Goal: Contribute content: Contribute content

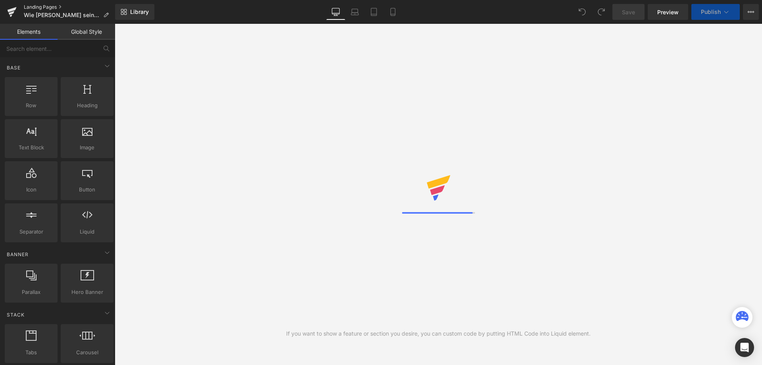
click at [48, 7] on link "Landing Pages" at bounding box center [69, 7] width 91 height 6
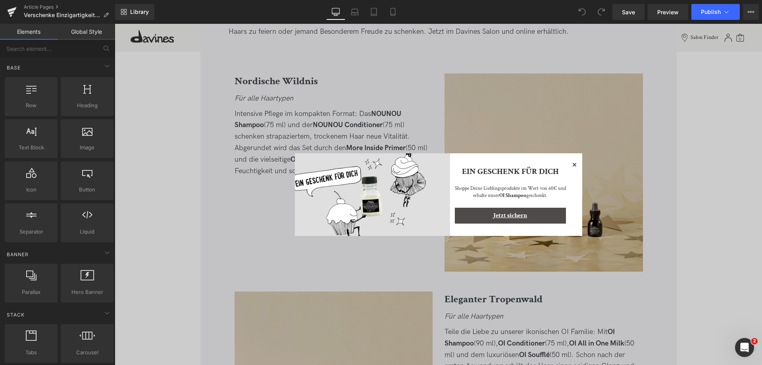
scroll to position [913, 0]
click at [572, 164] on icon at bounding box center [574, 165] width 10 height 10
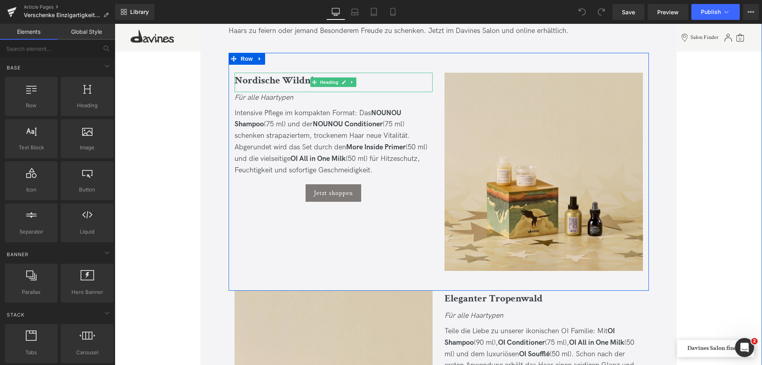
click at [252, 83] on b "Nordische Wildnis" at bounding box center [275, 79] width 83 height 13
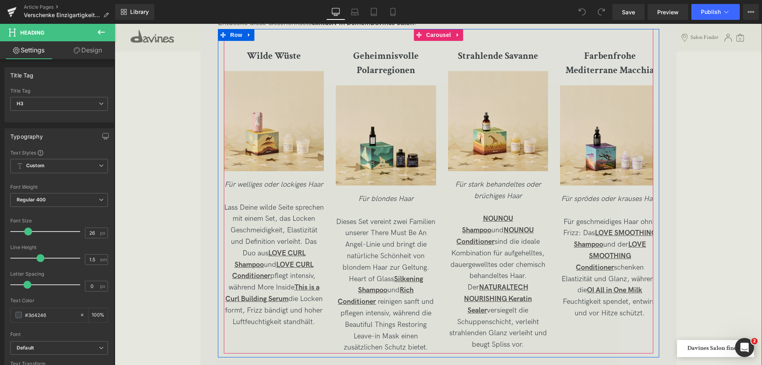
scroll to position [1547, 0]
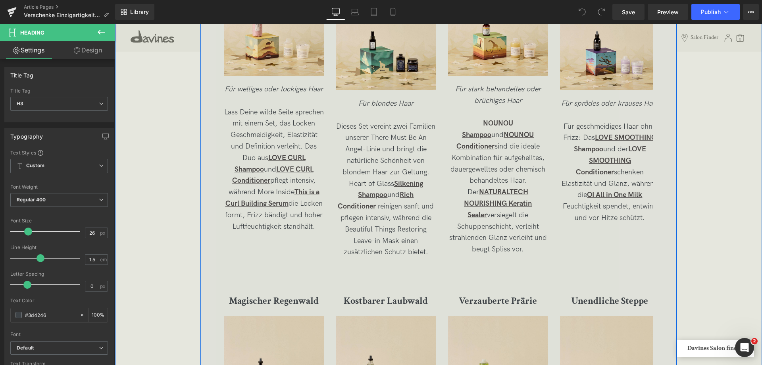
click at [258, 124] on span "Lass Deine wilde Seite sprechen mit einem Set, das Locken Geschmeidigkeit, Elas…" at bounding box center [274, 169] width 100 height 123
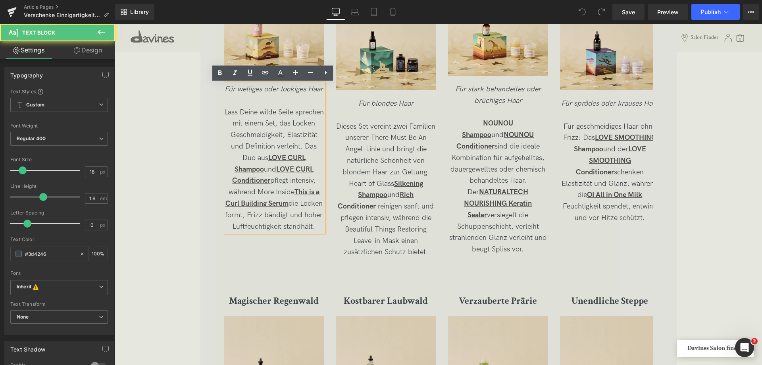
drag, startPoint x: 238, startPoint y: 110, endPoint x: 315, endPoint y: 248, distance: 157.5
click at [315, 248] on div "Wilde Wüste Heading Image Für welliges oder lockiges Haar Lass Deine wilde Seit…" at bounding box center [448, 102] width 448 height 312
copy span "Lass Deine wilde Seite sprechen mit einem Set, das Locken Geschmeidigkeit, Elas…"
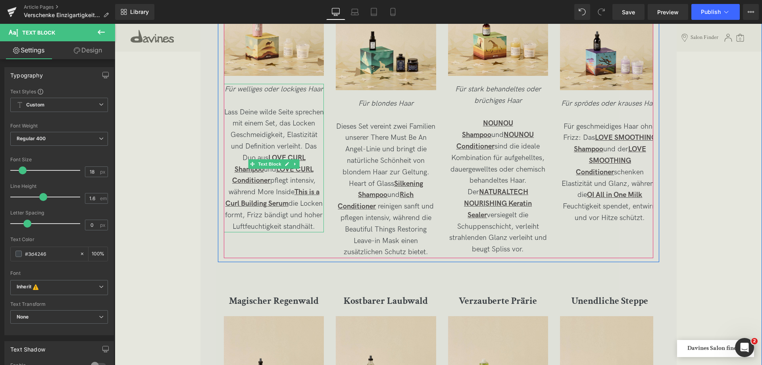
click at [262, 139] on span "Lass Deine wilde Seite sprechen mit einem Set, das Locken Geschmeidigkeit, Elas…" at bounding box center [274, 169] width 100 height 123
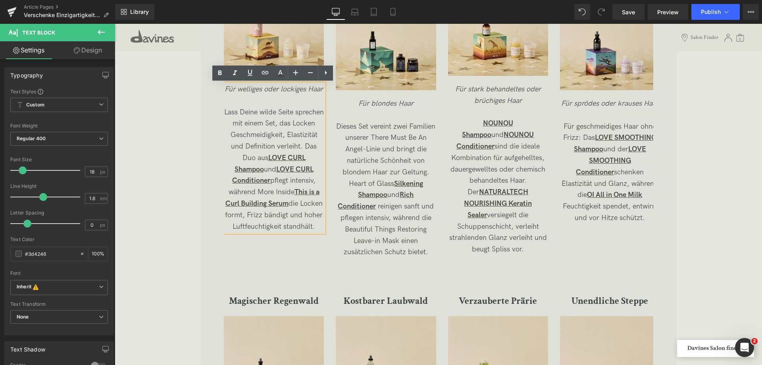
drag, startPoint x: 238, startPoint y: 115, endPoint x: 291, endPoint y: 240, distance: 135.5
click at [291, 233] on p "Lass Deine wilde Seite sprechen mit einem Set, das Locken Geschmeidigkeit, Elas…" at bounding box center [274, 170] width 100 height 126
copy span "Lass Deine wilde Seite sprechen mit einem Set, das Locken Geschmeidigkeit, Elas…"
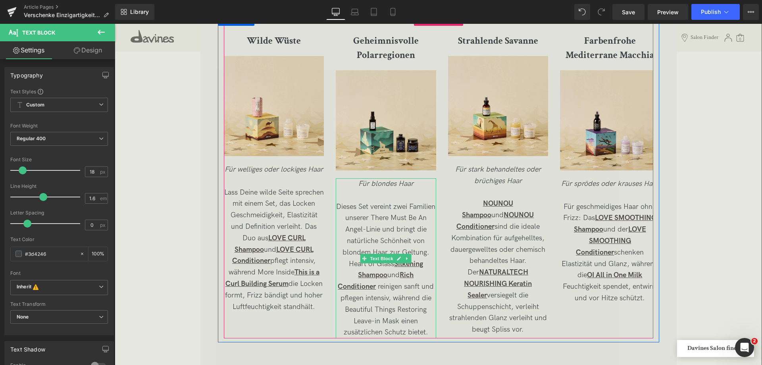
scroll to position [1508, 0]
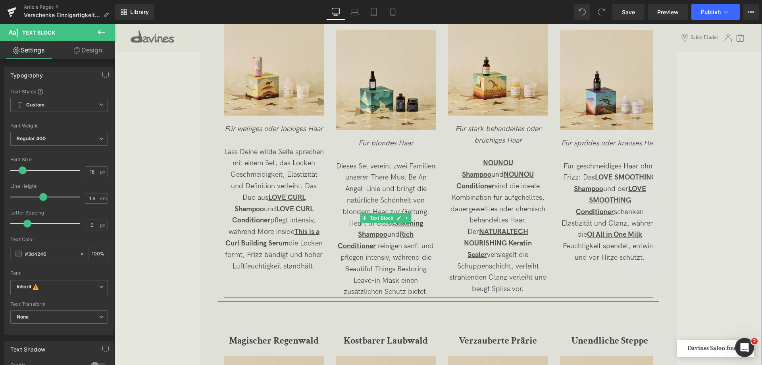
click at [353, 165] on span "Dieses Set vereint zwei Familien unserer There Must Be An Angel-Linie und bring…" at bounding box center [385, 189] width 99 height 54
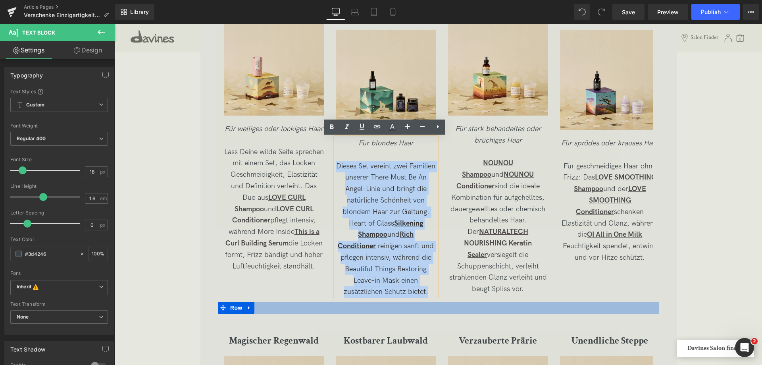
drag, startPoint x: 350, startPoint y: 165, endPoint x: 428, endPoint y: 302, distance: 156.7
click at [428, 302] on div "Festliche Geschenkideen für jeden Haartyp Heading Ob für Familie, Freunde oder …" at bounding box center [438, 286] width 476 height 706
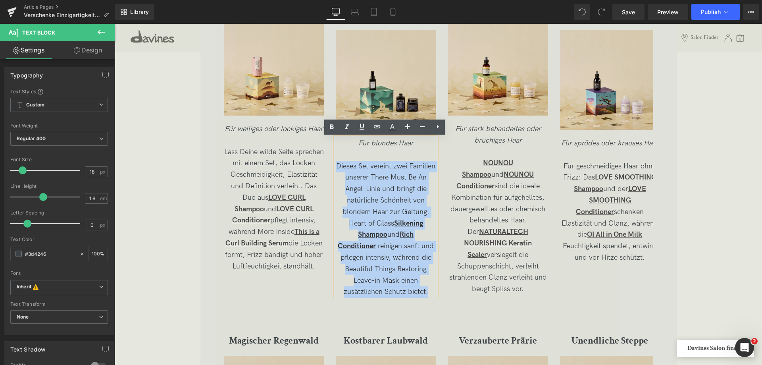
copy div "Dieses Set vereint zwei Familien unserer There Must Be An Angel-Linie und bring…"
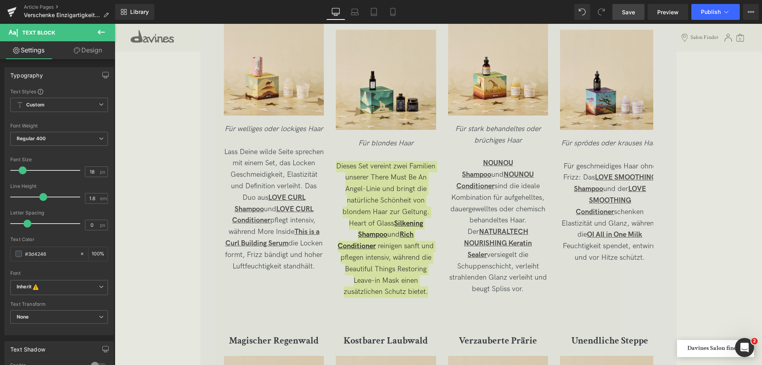
click at [622, 12] on link "Save" at bounding box center [628, 12] width 32 height 16
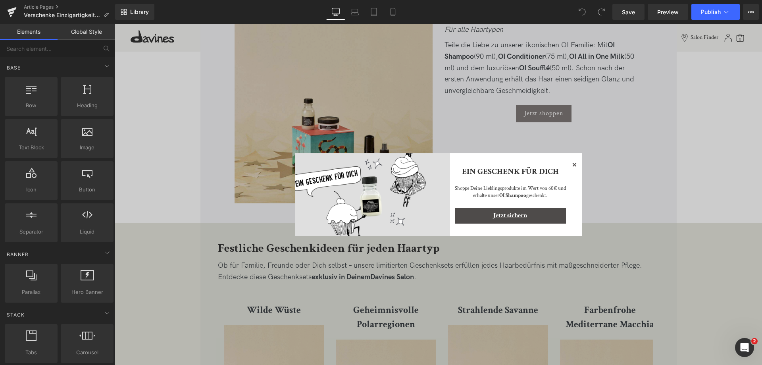
scroll to position [1349, 0]
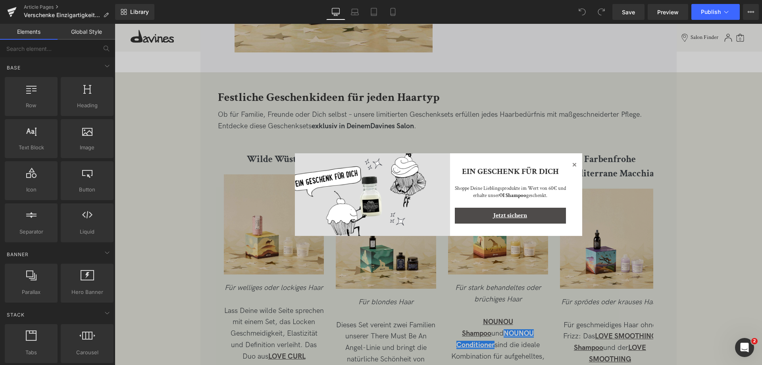
click at [575, 167] on icon at bounding box center [574, 165] width 10 height 10
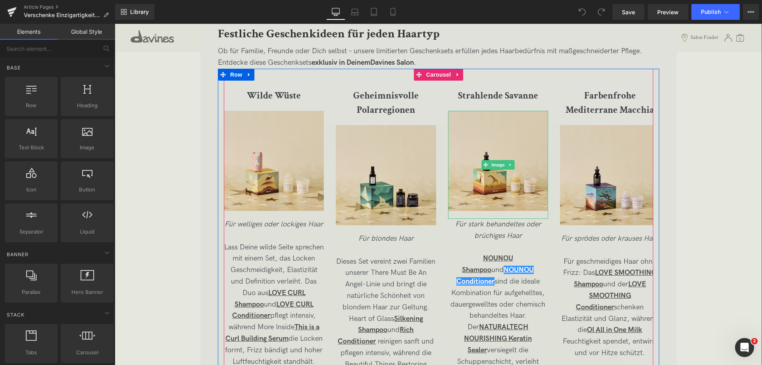
scroll to position [1468, 0]
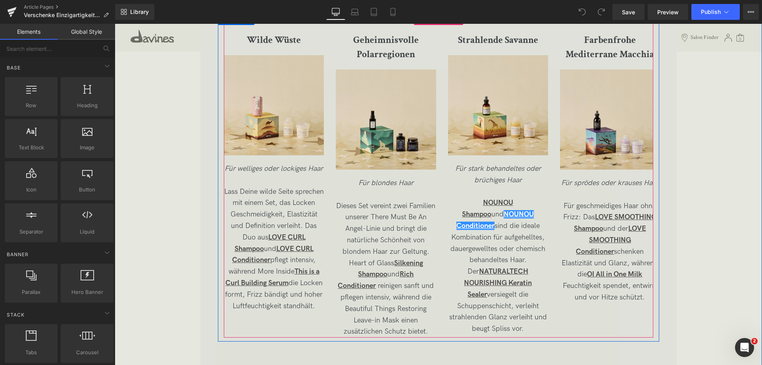
click at [375, 242] on span "Dieses Set vereint zwei Familien unserer There Must Be An Angel-Linie und bring…" at bounding box center [385, 229] width 99 height 54
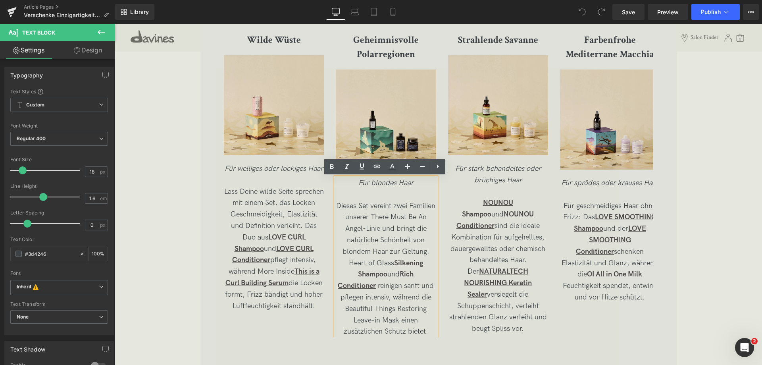
click at [365, 235] on p "Dieses Set vereint zwei Familien unserer There Must Be An Angel-Linie und bring…" at bounding box center [386, 228] width 100 height 57
click at [421, 260] on link "Silkening Shampoo" at bounding box center [390, 269] width 65 height 20
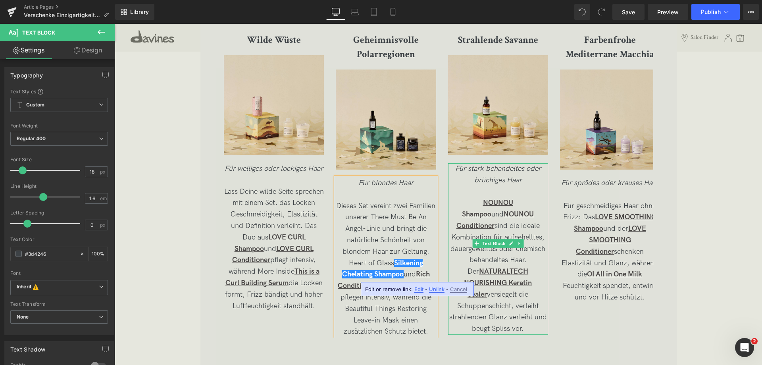
click at [486, 229] on span "NOUNOU Shampoo und NOUNOU Conditioner sind die ideale Kombination für aufgehell…" at bounding box center [498, 265] width 98 height 134
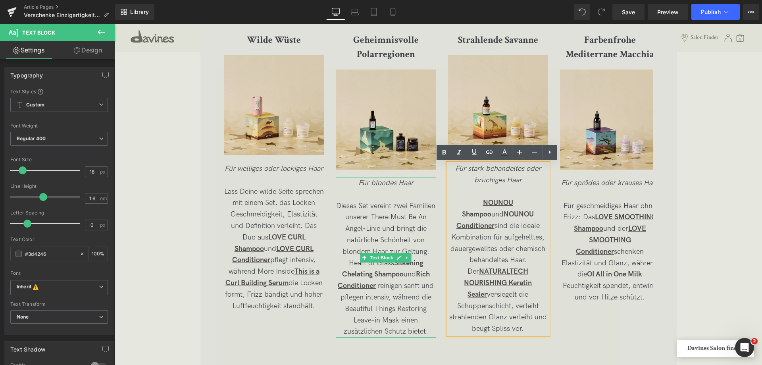
click at [413, 294] on span "reinigen sanft und pflegen intensiv, während die Beautiful Things Restoring Lea…" at bounding box center [387, 308] width 94 height 54
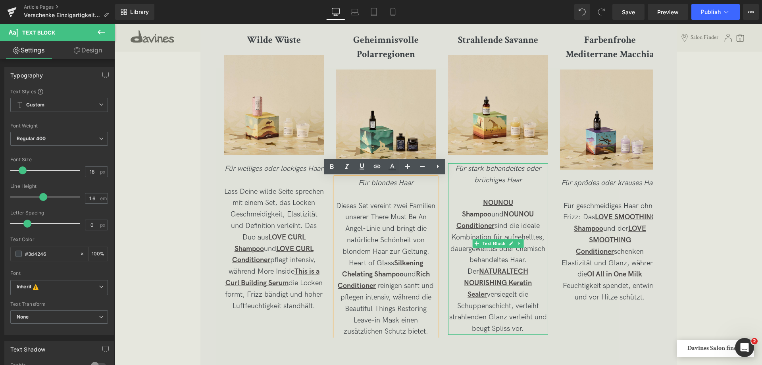
click at [502, 229] on span "NOUNOU Shampoo und NOUNOU Conditioner sind die ideale Kombination für aufgehell…" at bounding box center [498, 265] width 98 height 134
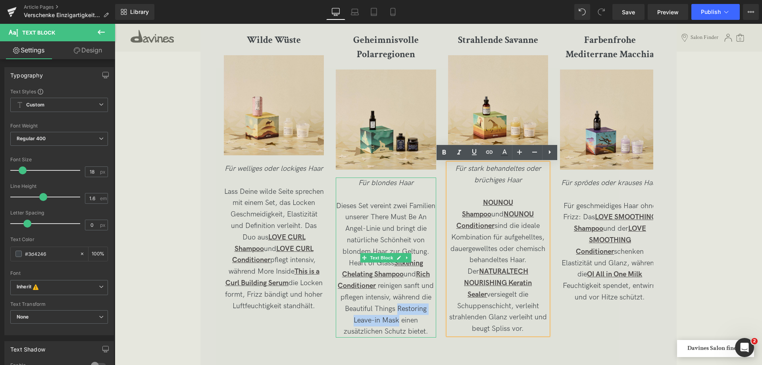
drag, startPoint x: 397, startPoint y: 321, endPoint x: 397, endPoint y: 310, distance: 11.1
click at [397, 310] on span "reinigen sanft und pflegen intensiv, während die Beautiful Things Restoring Lea…" at bounding box center [387, 308] width 94 height 54
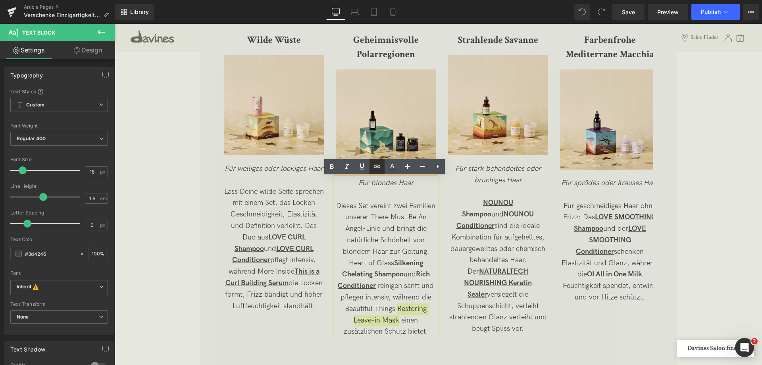
click at [378, 165] on icon at bounding box center [377, 166] width 7 height 3
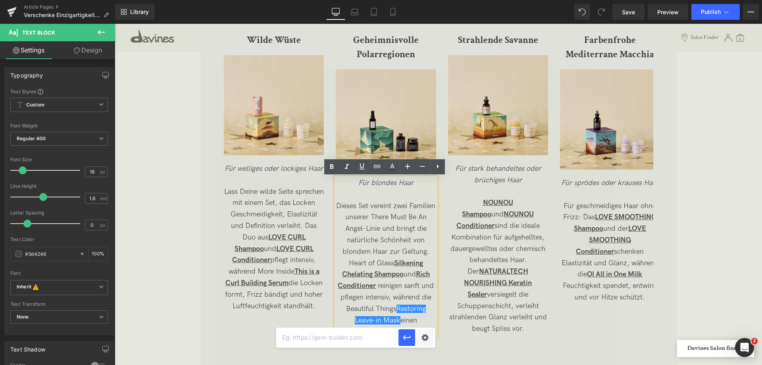
click at [343, 339] on input "text" at bounding box center [337, 337] width 122 height 20
type input "https://de.davines.com/products/restoring-leave-in-mask"
click at [407, 340] on icon "button" at bounding box center [407, 337] width 10 height 10
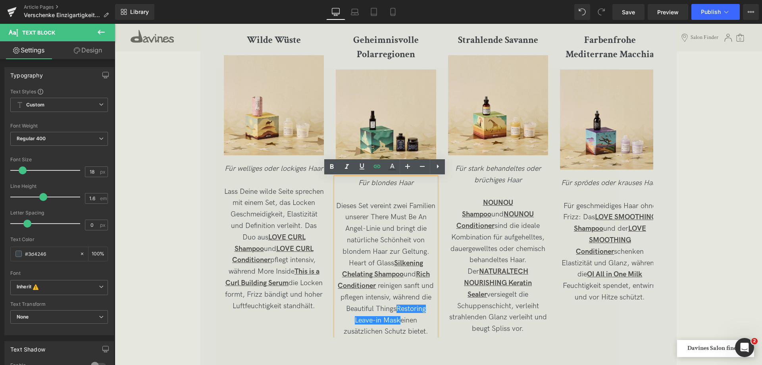
scroll to position [0, 0]
click at [357, 162] on link at bounding box center [361, 166] width 15 height 15
click at [333, 163] on icon at bounding box center [332, 167] width 10 height 10
click at [534, 303] on span "NOUNOU Shampoo und NOUNOU Conditioner sind die ideale Kombination für aufgehell…" at bounding box center [498, 265] width 98 height 134
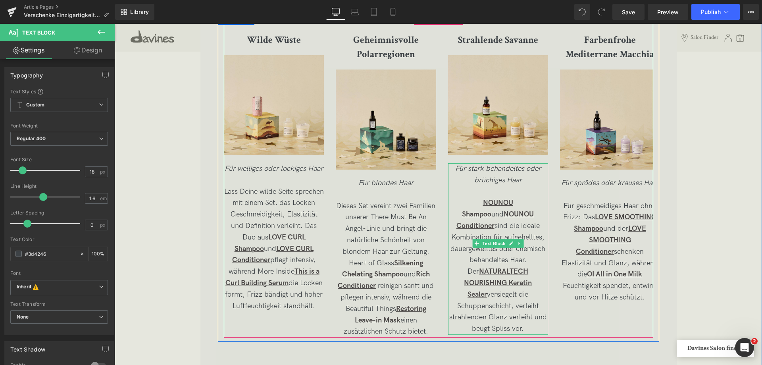
click at [523, 313] on p "NOUNOU Shampoo und NOUNOU Conditioner sind die ideale Kombination für aufgehell…" at bounding box center [498, 265] width 100 height 137
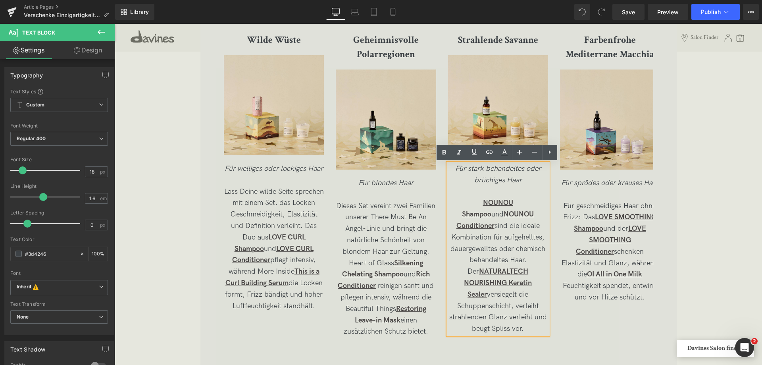
drag, startPoint x: 526, startPoint y: 318, endPoint x: 456, endPoint y: 200, distance: 137.3
click at [456, 200] on p "NOUNOU Shampoo und NOUNOU Conditioner sind die ideale Kombination für aufgehell…" at bounding box center [498, 265] width 100 height 137
copy span "NOUNOU Shampoo und NOUNOU Conditioner sind die ideale Kombination für aufgehell…"
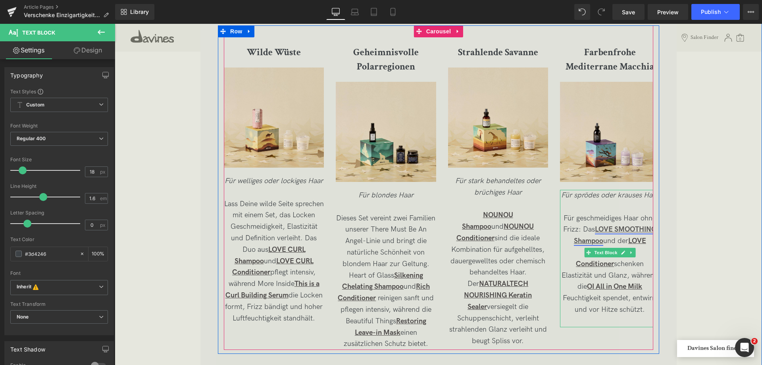
scroll to position [1468, 0]
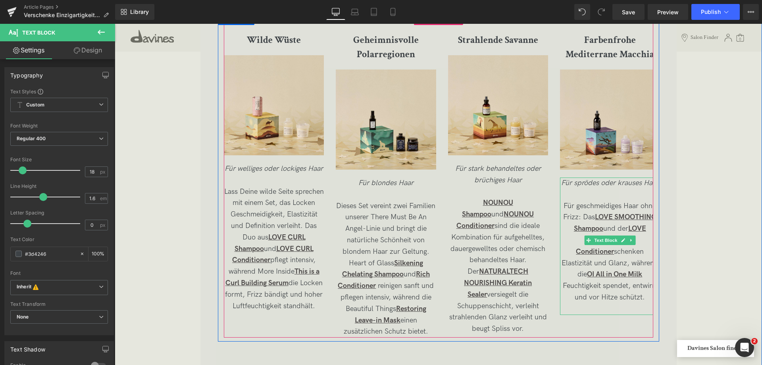
drag, startPoint x: 619, startPoint y: 303, endPoint x: 639, endPoint y: 285, distance: 27.0
click at [619, 313] on div at bounding box center [610, 314] width 100 height 2
click at [637, 285] on p "Für geschmeidiges Haar ohne Frizz: Das LOVE SMOOTHING Shampoo und der LOVE SMOO…" at bounding box center [610, 251] width 100 height 103
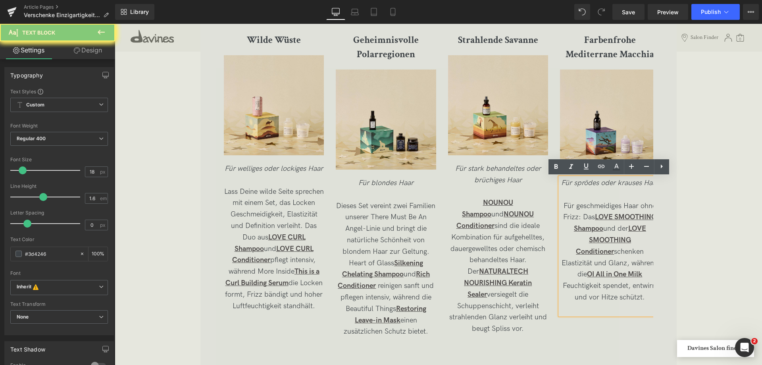
click at [639, 285] on p "Für geschmeidiges Haar ohne Frizz: Das LOVE SMOOTHING Shampoo und der LOVE SMOO…" at bounding box center [610, 251] width 100 height 103
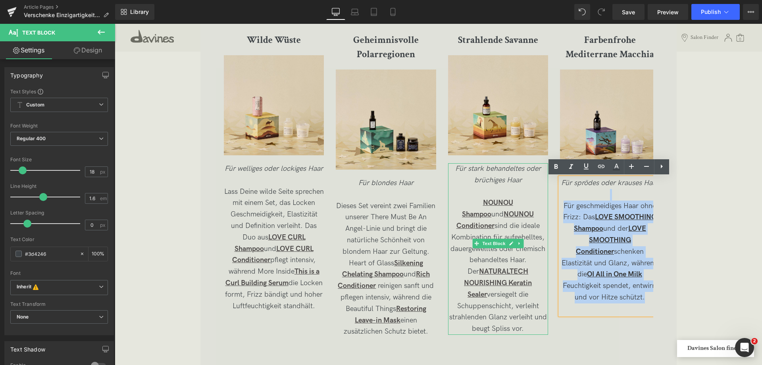
drag, startPoint x: 647, startPoint y: 285, endPoint x: 531, endPoint y: 194, distance: 147.2
click at [531, 194] on div "Wilde Wüste Heading Image Für welliges oder lockiges Haar Lass Deine wilde Seit…" at bounding box center [448, 181] width 448 height 312
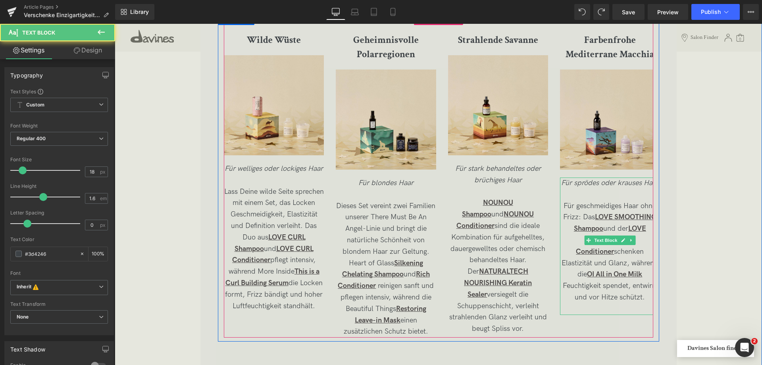
click at [645, 284] on p "Für geschmeidiges Haar ohne Frizz: Das LOVE SMOOTHING Shampoo und der LOVE SMOO…" at bounding box center [610, 251] width 100 height 103
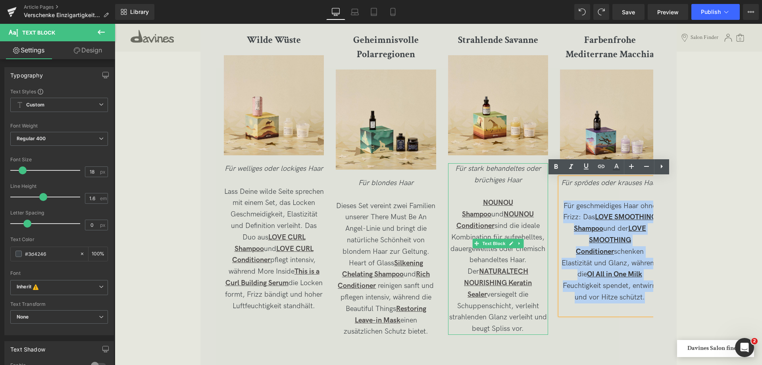
drag, startPoint x: 647, startPoint y: 288, endPoint x: 543, endPoint y: 210, distance: 129.7
click at [543, 210] on div "Wilde Wüste Heading Image Für welliges oder lockiges Haar Lass Deine wilde Seit…" at bounding box center [448, 181] width 448 height 312
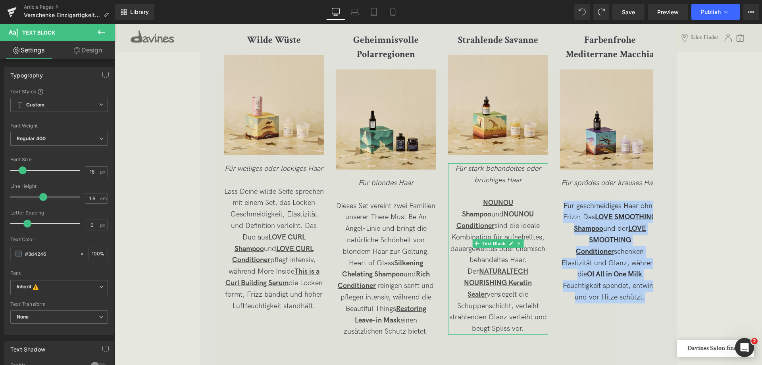
copy p "Für geschmeidiges Haar ohne Frizz: Das LOVE SMOOTHING Shampoo und der LOVE SMOO…"
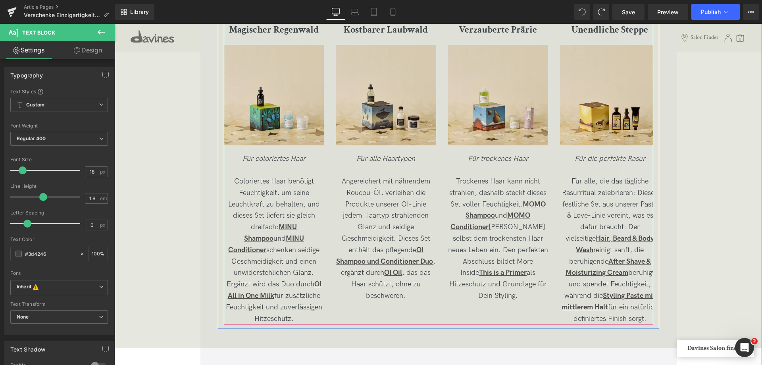
scroll to position [1825, 0]
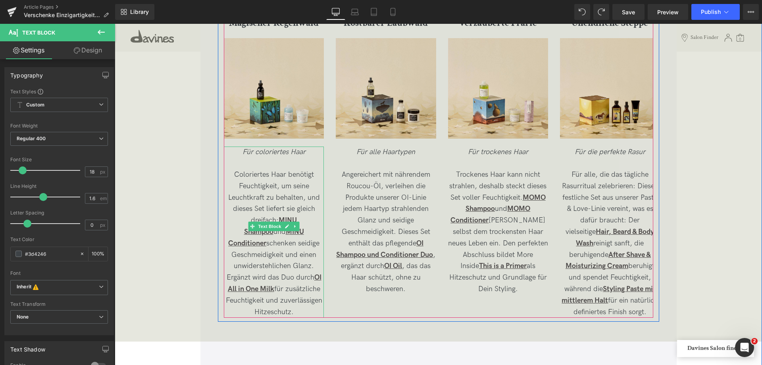
click at [301, 298] on p "Coloriertes Haar benötigt Feuchtigkeit, um seine Leuchtkraft zu behalten, und d…" at bounding box center [274, 243] width 100 height 148
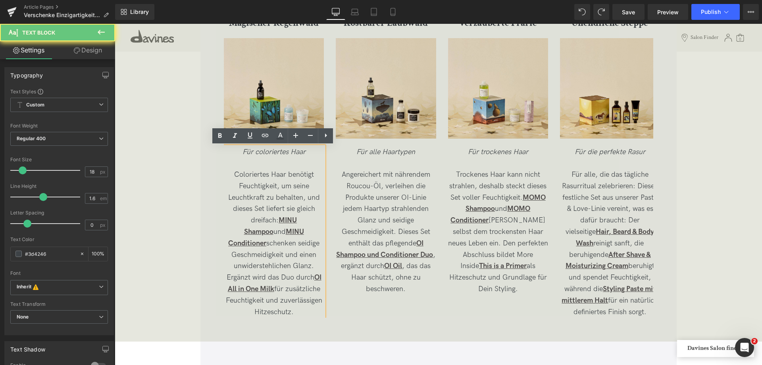
click at [306, 298] on p "Coloriertes Haar benötigt Feuchtigkeit, um seine Leuchtkraft zu behalten, und d…" at bounding box center [274, 243] width 100 height 148
drag, startPoint x: 292, startPoint y: 286, endPoint x: 217, endPoint y: 179, distance: 131.6
click at [218, 179] on div "Magischer Regenwald Heading Image Für coloriertes Haar Coloriertes Haar benötig…" at bounding box center [438, 156] width 441 height 321
copy span "Coloriertes Haar benötigt Feuchtigkeit, um seine Leuchtkraft zu behalten, und d…"
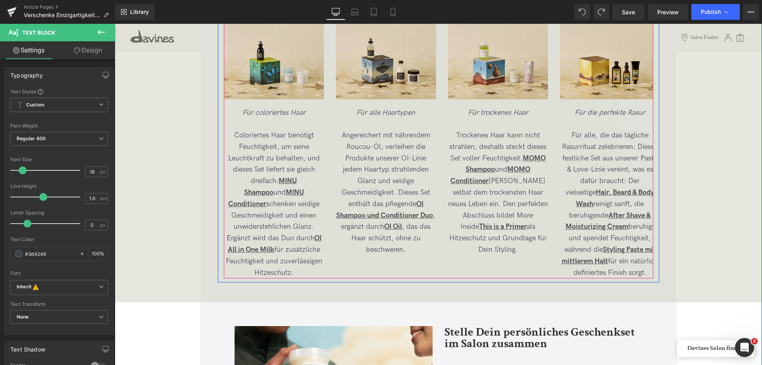
scroll to position [1865, 0]
click at [361, 198] on p "Angereichert mit nährendem Roucou-Öl, verleihen die Produkte unserer OI-Linie j…" at bounding box center [386, 192] width 100 height 126
click at [404, 250] on span "Angereichert mit nährendem Roucou-Öl, verleihen die Produkte unserer OI-Linie j…" at bounding box center [385, 192] width 99 height 123
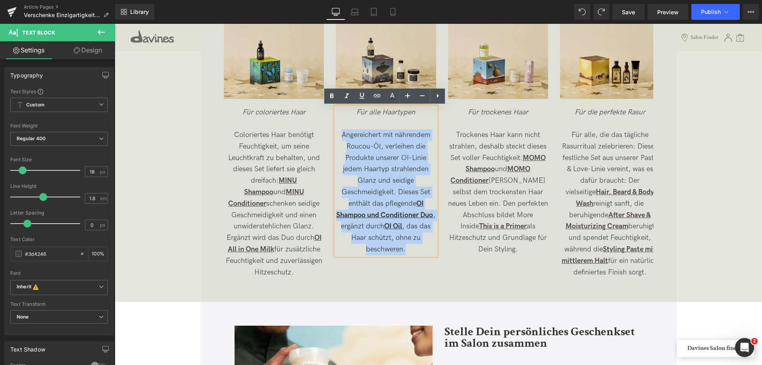
drag, startPoint x: 419, startPoint y: 253, endPoint x: 342, endPoint y: 136, distance: 139.8
click at [342, 136] on p "Angereichert mit nährendem Roucou-Öl, verleihen die Produkte unserer OI-Linie j…" at bounding box center [386, 192] width 100 height 126
copy span "Angereichert mit nährendem Roucou-Öl, verleihen die Produkte unserer OI-Linie j…"
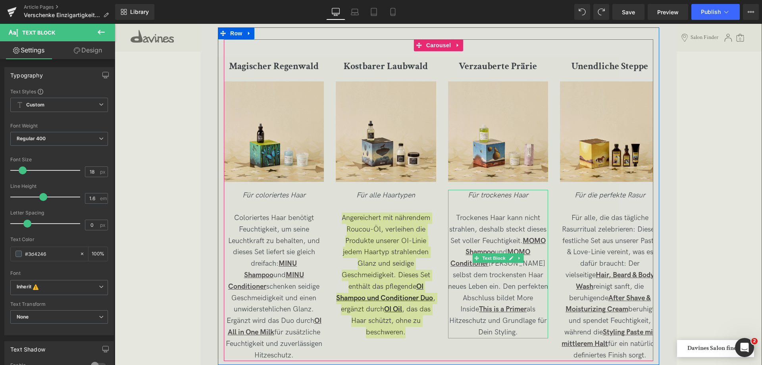
scroll to position [1825, 0]
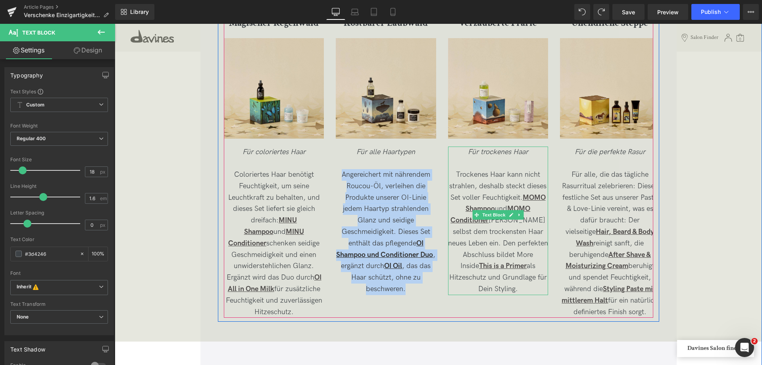
drag, startPoint x: 470, startPoint y: 172, endPoint x: 457, endPoint y: 173, distance: 12.7
click at [470, 172] on span "Trockenes Haar kann nicht strahlen, deshalb steckt dieses Set voller Feuchtigke…" at bounding box center [498, 231] width 100 height 123
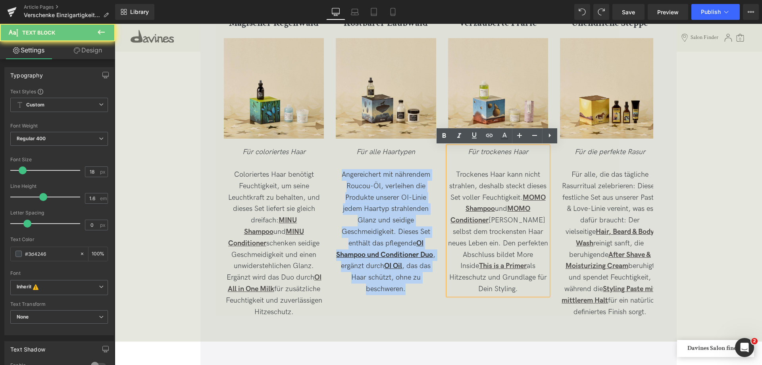
drag, startPoint x: 457, startPoint y: 173, endPoint x: 560, endPoint y: 279, distance: 147.6
click at [560, 279] on div "Magischer Regenwald Heading Image Für coloriertes Haar Coloriertes Haar benötig…" at bounding box center [448, 162] width 448 height 309
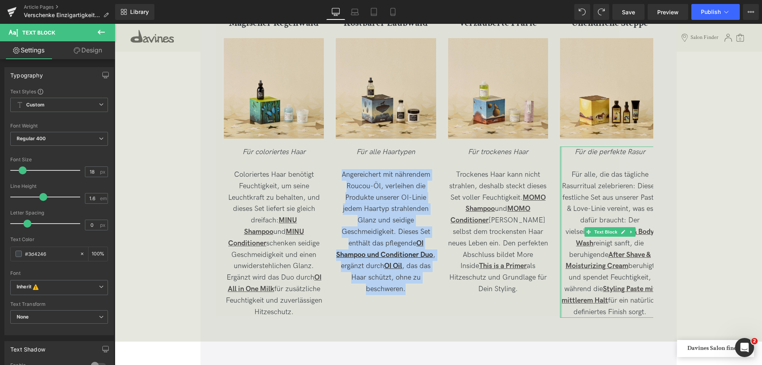
copy span "Trockenes Haar kann nicht strahlen, deshalb steckt dieses Set voller Feuchtigke…"
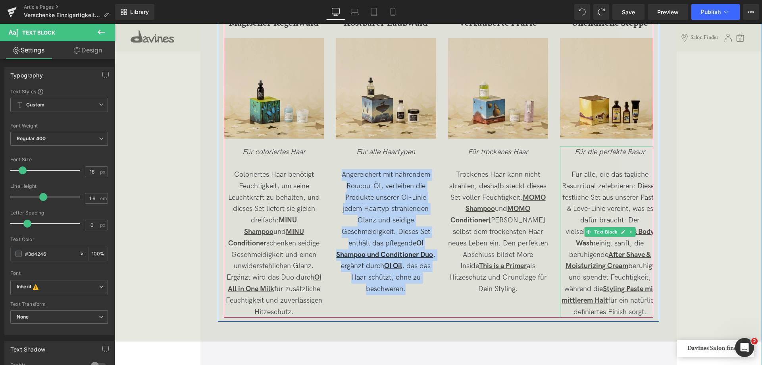
drag, startPoint x: 580, startPoint y: 184, endPoint x: 571, endPoint y: 173, distance: 14.6
click at [580, 184] on p "Für alle, die das tägliche Rasurritual zelebrieren: Dieses festliche Set aus un…" at bounding box center [610, 243] width 100 height 148
click at [571, 173] on p "Für alle, die das tägliche Rasurritual zelebrieren: Dieses festliche Set aus un…" at bounding box center [610, 243] width 100 height 148
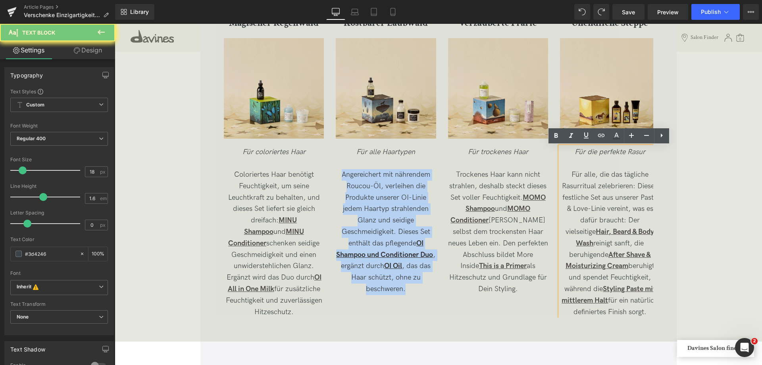
drag, startPoint x: 569, startPoint y: 173, endPoint x: 678, endPoint y: 319, distance: 183.1
copy p "Für alle, die das tägliche Rasurritual zelebrieren: Dieses festliche Set aus un…"
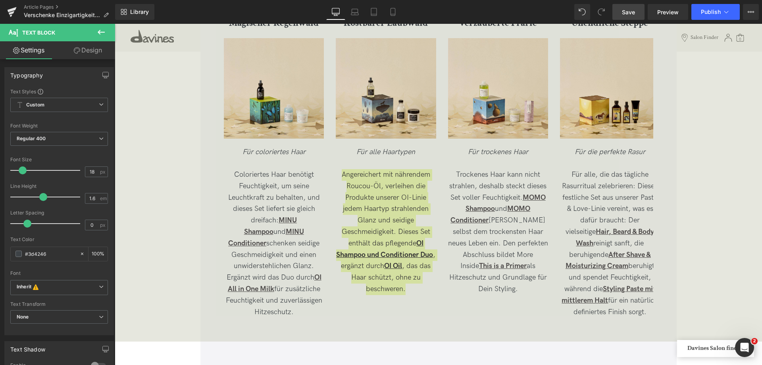
click at [627, 15] on span "Save" at bounding box center [628, 12] width 13 height 8
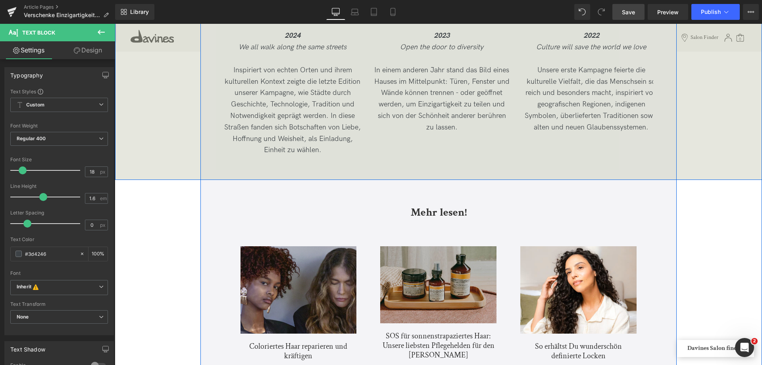
scroll to position [2976, 0]
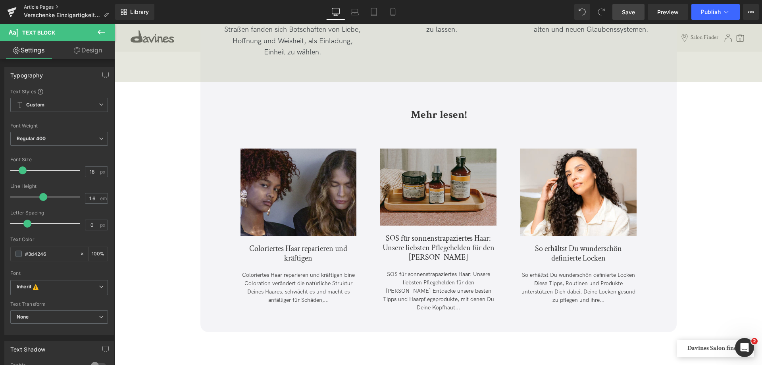
click at [36, 6] on link "Article Pages" at bounding box center [69, 7] width 91 height 6
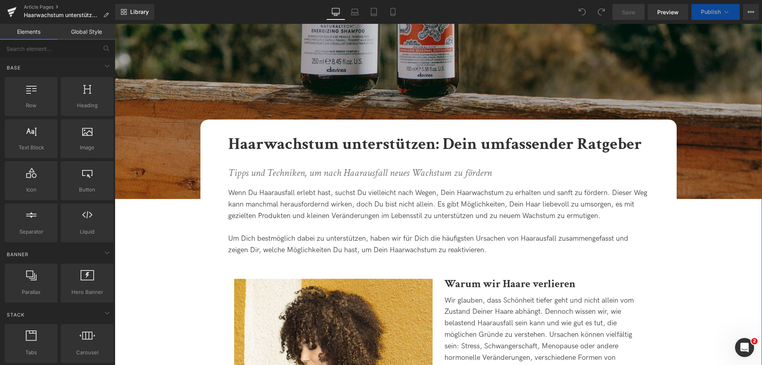
scroll to position [159, 0]
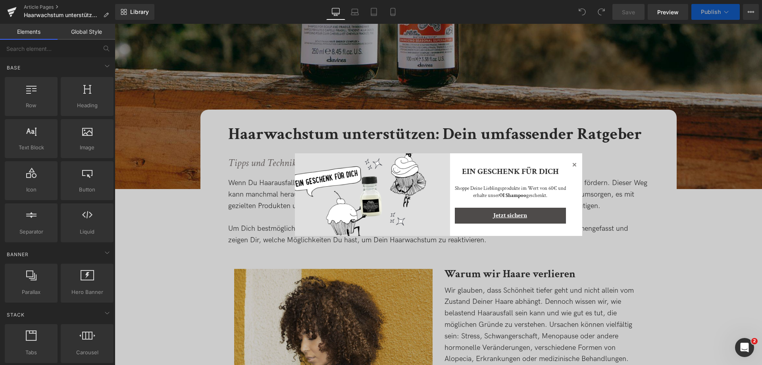
click at [572, 165] on icon at bounding box center [574, 165] width 10 height 10
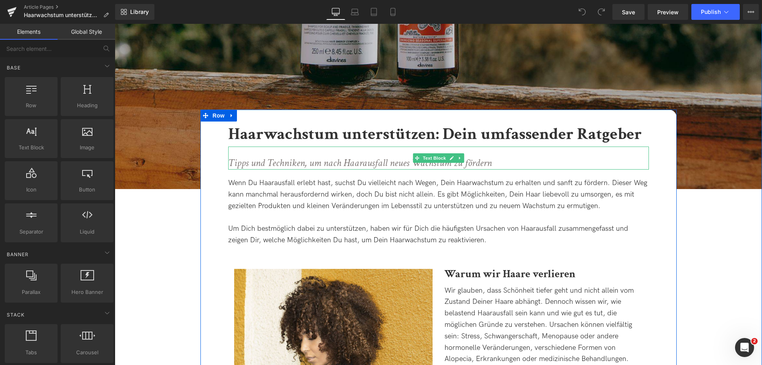
click at [326, 163] on icon "Tipps und Techniken, um nach Haarausfall neues Wachstum zu fördern" at bounding box center [359, 162] width 263 height 13
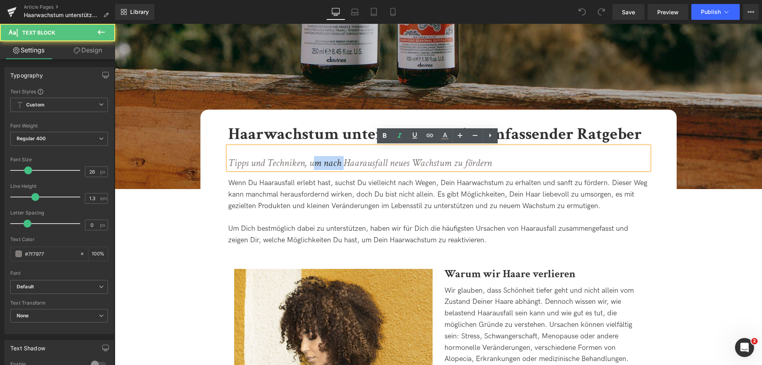
drag, startPoint x: 313, startPoint y: 163, endPoint x: 343, endPoint y: 168, distance: 30.2
click at [343, 168] on icon "Tipps und Techniken, um nach Haarausfall neues Wachstum zu fördern" at bounding box center [359, 162] width 263 height 13
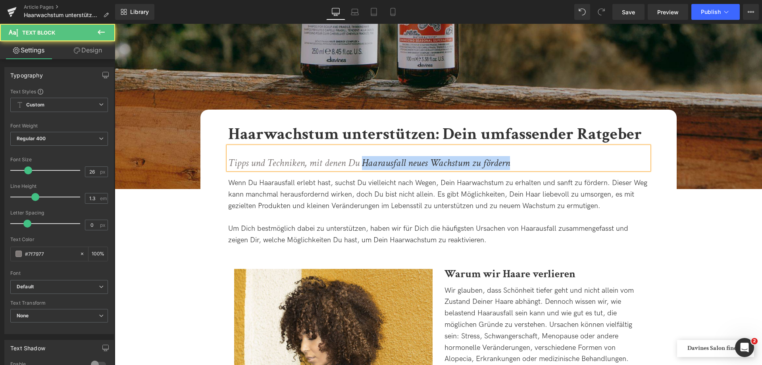
drag, startPoint x: 363, startPoint y: 162, endPoint x: 529, endPoint y: 158, distance: 166.7
click at [529, 158] on p "Tipps und Techniken, mit denen Du Haarausfall neues Wachstum zu fördern" at bounding box center [438, 162] width 421 height 13
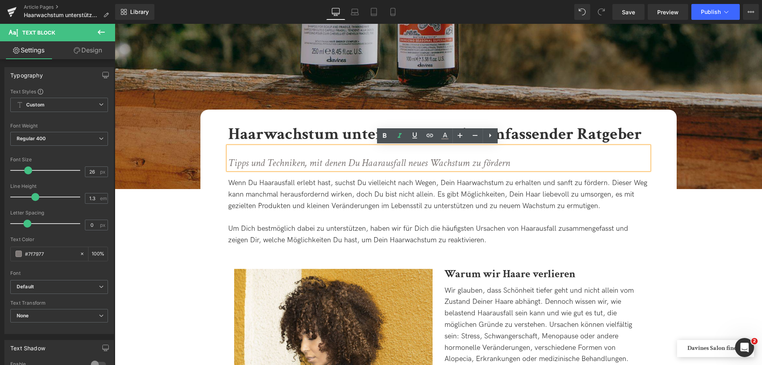
click at [359, 163] on icon "Tipps und Techniken, mit denen Du Haarausfall neues Wachstum zu fördern" at bounding box center [369, 162] width 282 height 13
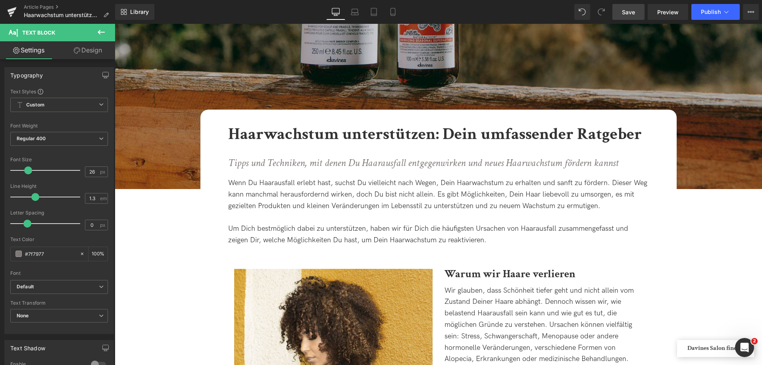
click at [624, 12] on span "Save" at bounding box center [628, 12] width 13 height 8
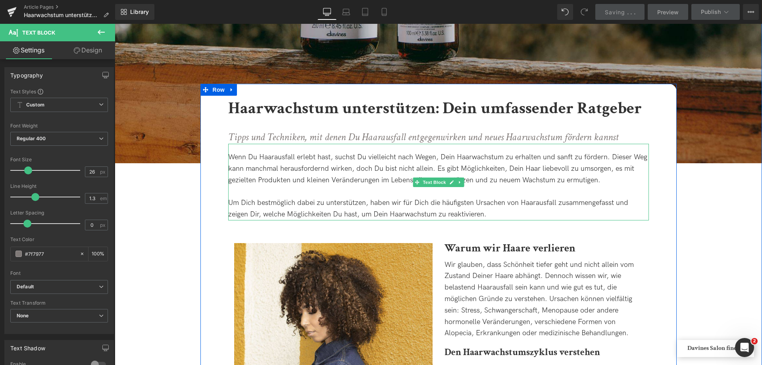
scroll to position [198, 0]
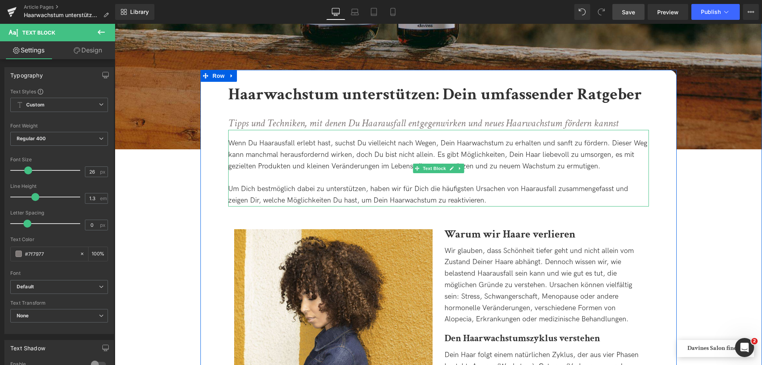
click at [619, 144] on div "Wenn Du Haarausfall erlebt hast, suchst Du vielleicht nach Wegen, Dein Haarwach…" at bounding box center [438, 155] width 421 height 34
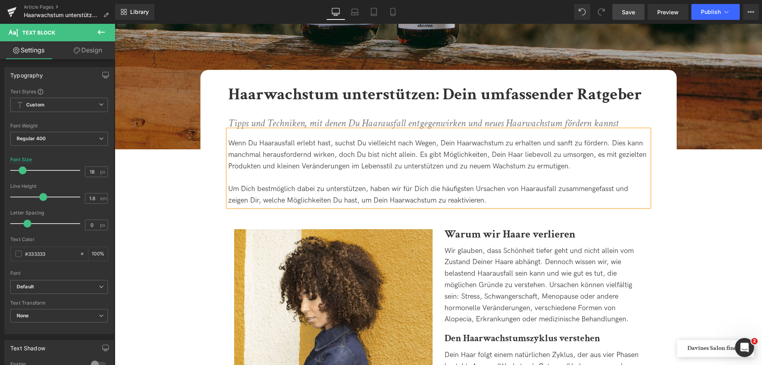
click at [321, 158] on div "Wenn Du Haarausfall erlebt hast, suchst Du vielleicht nach Wegen, Dein Haarwach…" at bounding box center [438, 155] width 421 height 34
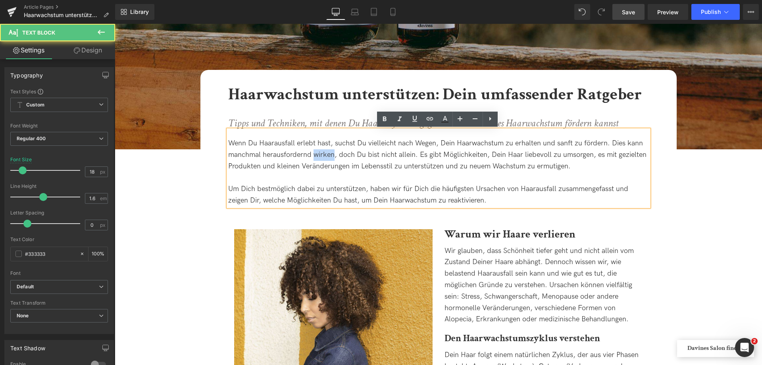
click at [321, 158] on div "Wenn Du Haarausfall erlebt hast, suchst Du vielleicht nach Wegen, Dein Haarwach…" at bounding box center [438, 155] width 421 height 34
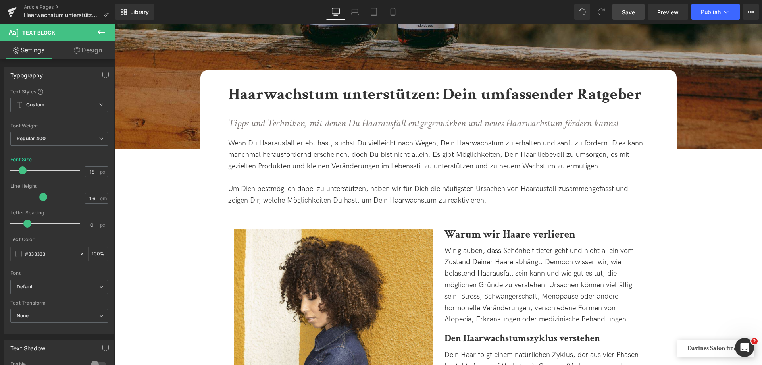
click at [633, 16] on link "Save" at bounding box center [628, 12] width 32 height 16
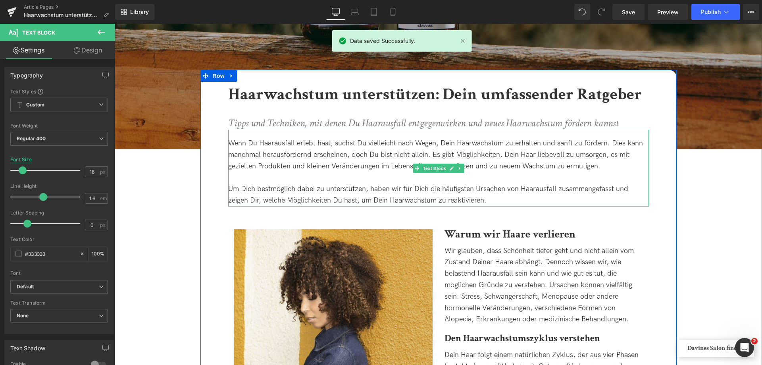
click at [394, 166] on div "Wenn Du Haarausfall erlebt hast, suchst Du vielleicht nach Wegen, Dein Haarwach…" at bounding box center [438, 155] width 421 height 34
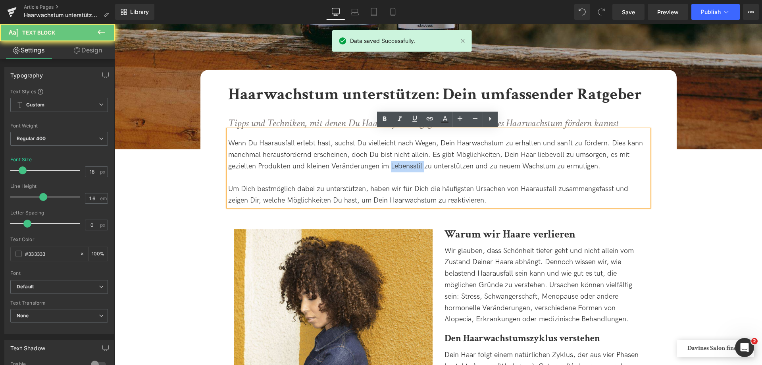
click at [394, 166] on div "Wenn Du Haarausfall erlebt hast, suchst Du vielleicht nach Wegen, Dein Haarwach…" at bounding box center [438, 155] width 421 height 34
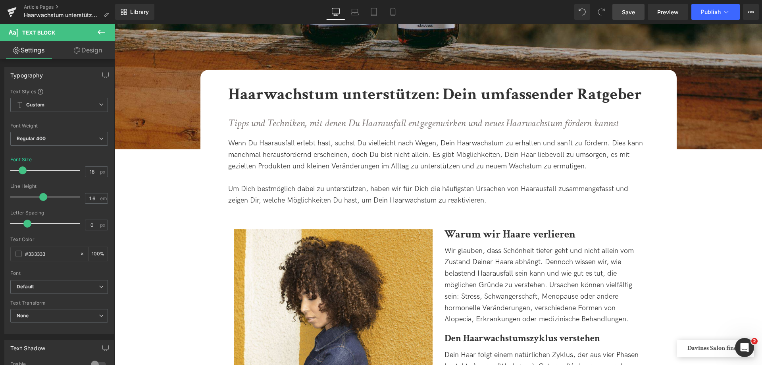
click at [637, 17] on link "Save" at bounding box center [628, 12] width 32 height 16
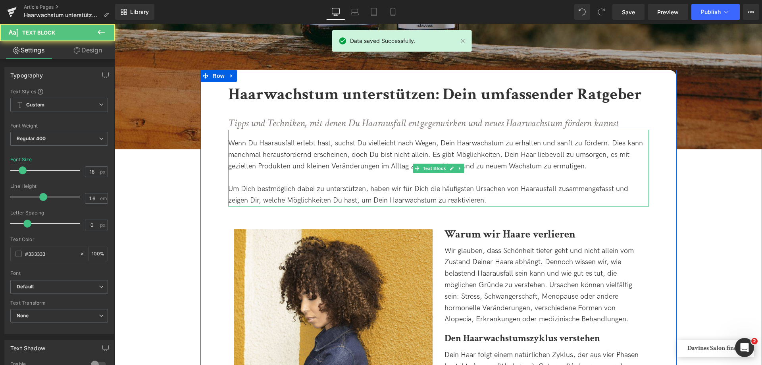
click at [258, 202] on div "Um Dich bestmöglich dabei zu unterstützen, haben wir für Dich die häufigsten Ur…" at bounding box center [438, 194] width 421 height 23
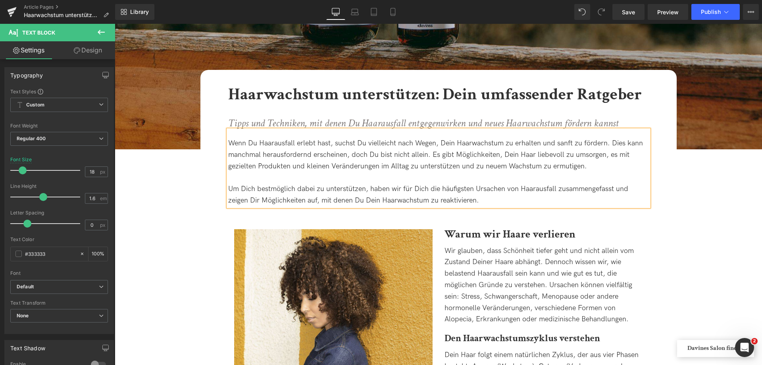
click at [440, 197] on div "Um Dich bestmöglich dabei zu unterstützen, haben wir für Dich die häufigsten Ur…" at bounding box center [438, 194] width 421 height 23
click at [634, 12] on span "Save" at bounding box center [628, 12] width 13 height 8
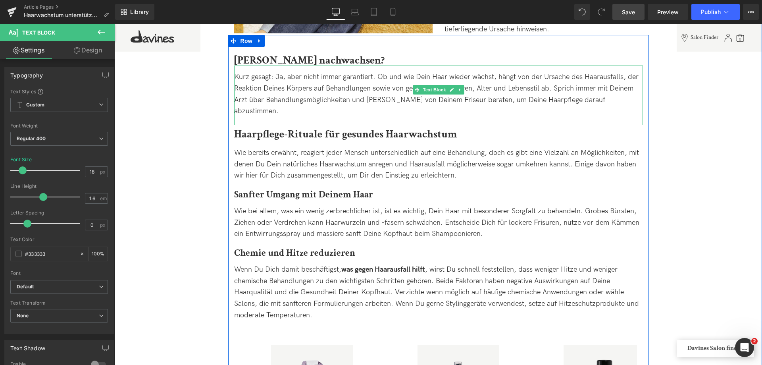
scroll to position [595, 0]
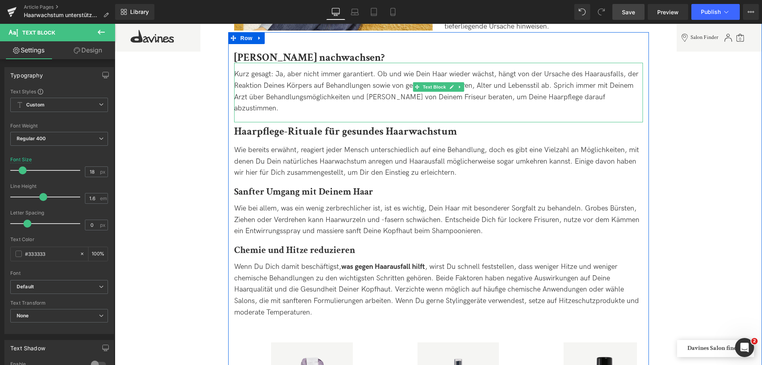
click at [464, 74] on div "Kurz gesagt: Ja, aber nicht immer garantiert. Ob und wie Dein Haar wieder wächs…" at bounding box center [438, 92] width 409 height 46
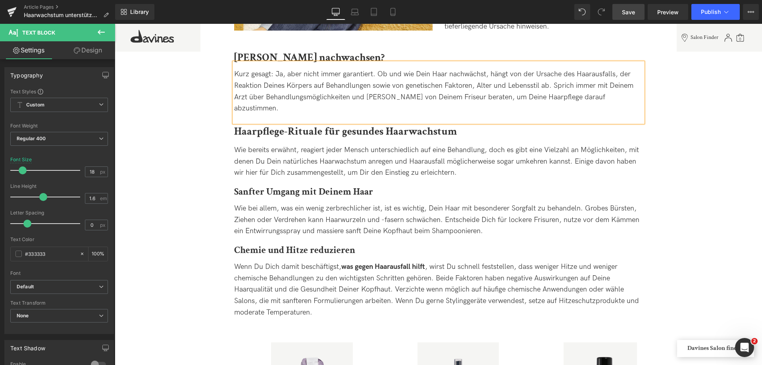
click at [627, 8] on span "Save" at bounding box center [628, 12] width 13 height 8
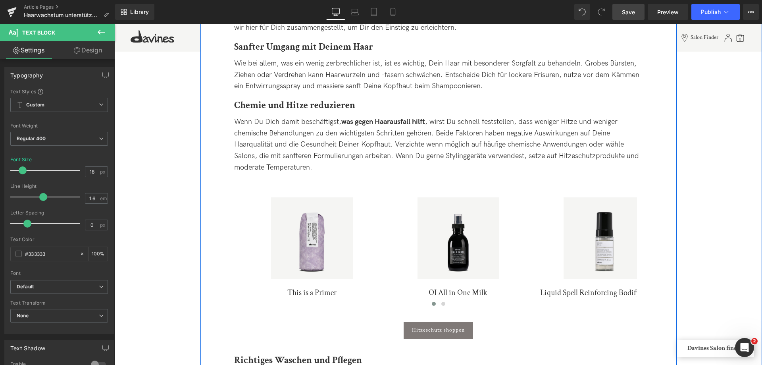
scroll to position [754, 0]
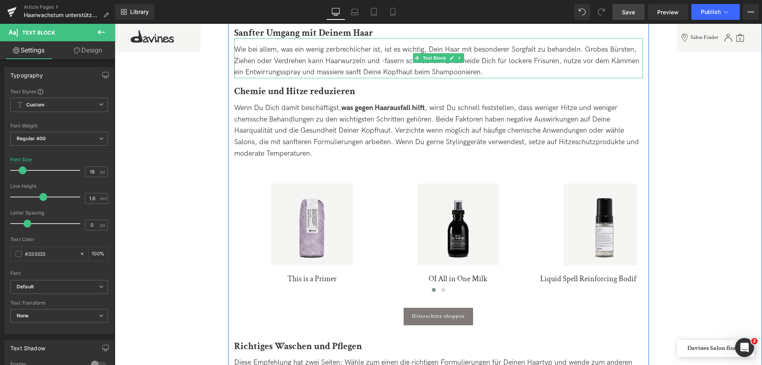
click at [246, 61] on span "Wie bei allem, was ein wenig zerbrechlicher ist, ist es wichtig, Dein Haar mit …" at bounding box center [436, 60] width 405 height 31
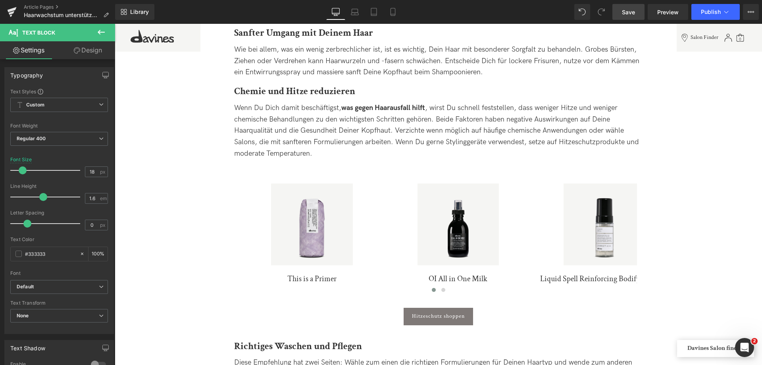
click at [624, 17] on link "Save" at bounding box center [628, 12] width 32 height 16
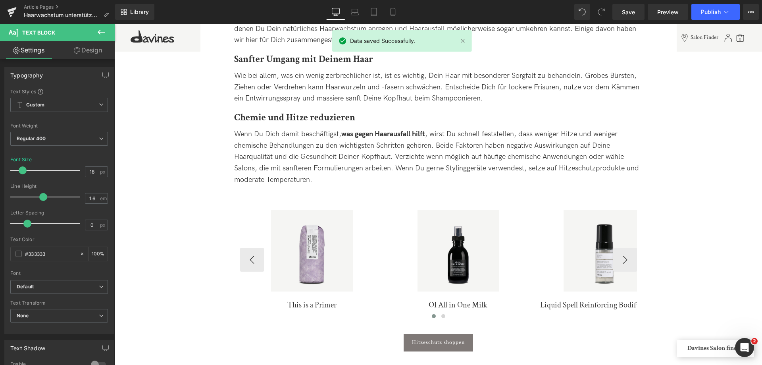
scroll to position [675, 0]
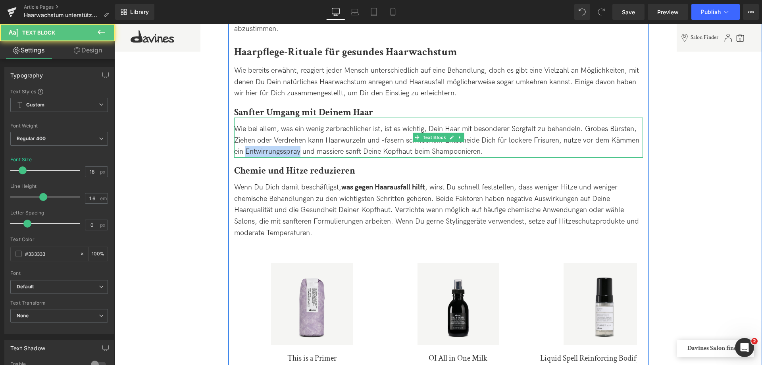
drag, startPoint x: 245, startPoint y: 139, endPoint x: 298, endPoint y: 139, distance: 53.2
click at [298, 139] on span "Wie bei allem, was ein wenig zerbrechlicher ist, ist es wichtig, Dein Haar mit …" at bounding box center [436, 140] width 405 height 31
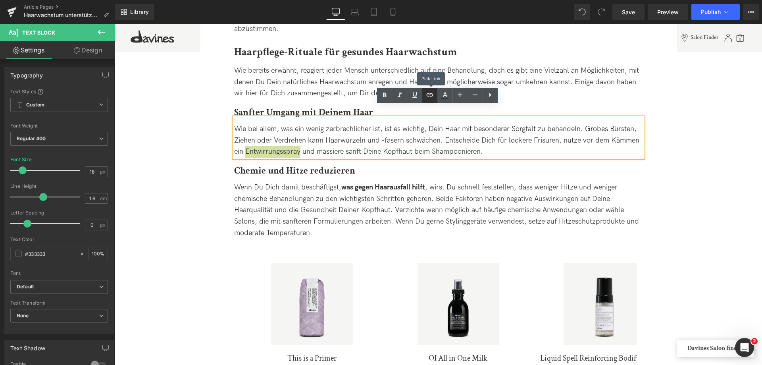
click at [431, 91] on icon at bounding box center [430, 95] width 10 height 10
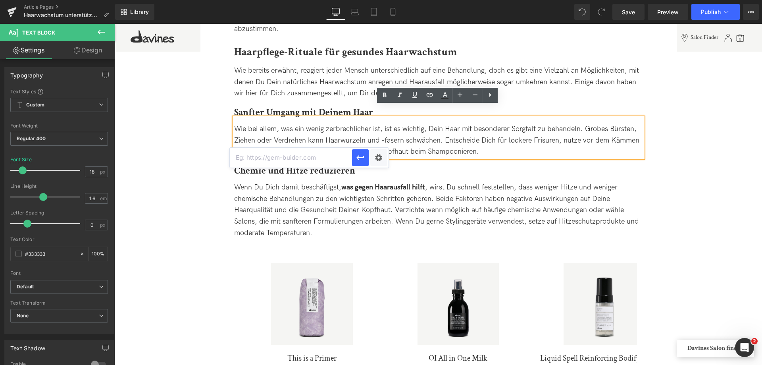
click at [319, 159] on input "text" at bounding box center [291, 158] width 122 height 20
type input "https://de.davines.com/products/dede-hair-mist"
drag, startPoint x: 362, startPoint y: 157, endPoint x: 264, endPoint y: 85, distance: 121.7
click at [362, 157] on icon "button" at bounding box center [360, 157] width 8 height 5
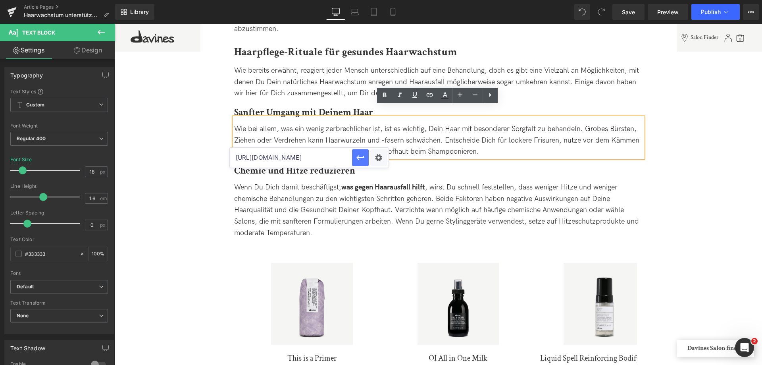
scroll to position [0, 0]
click at [382, 90] on icon at bounding box center [385, 95] width 10 height 10
click at [411, 93] on icon at bounding box center [415, 95] width 10 height 10
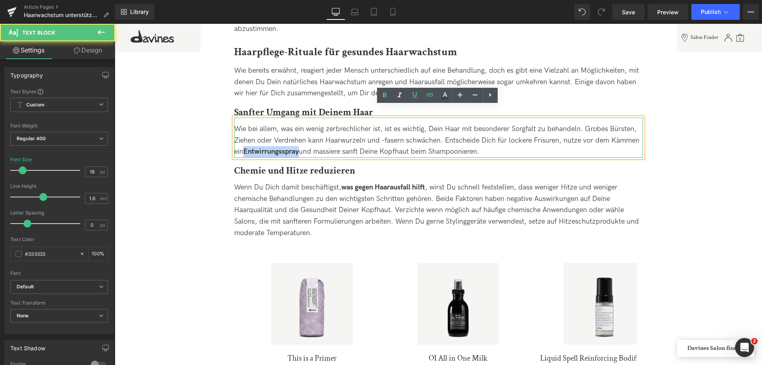
drag, startPoint x: 300, startPoint y: 140, endPoint x: 245, endPoint y: 135, distance: 55.0
click at [245, 135] on div "Wie bei allem, was ein wenig zerbrechlicher ist, ist es wichtig, Dein Haar mit …" at bounding box center [438, 140] width 409 height 34
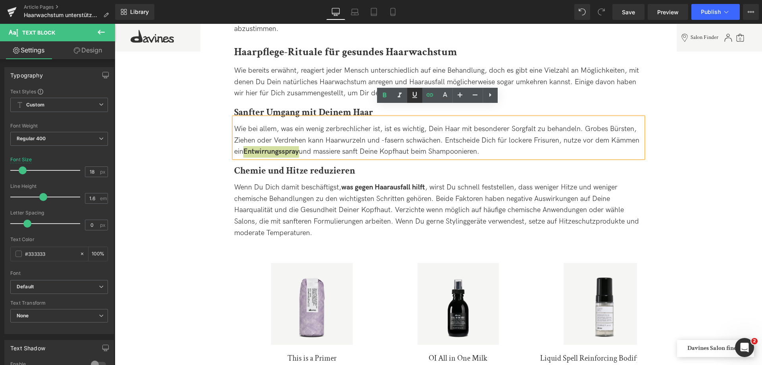
click at [414, 95] on icon at bounding box center [415, 95] width 10 height 10
click at [456, 213] on span "Wenn Du Dich damit beschäftigst, was gegen Haarausfall hilft , wirst Du schnell…" at bounding box center [436, 210] width 405 height 54
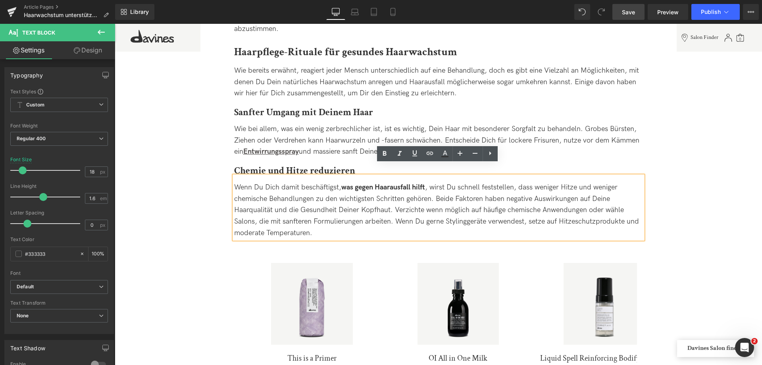
click at [632, 10] on span "Save" at bounding box center [628, 12] width 13 height 8
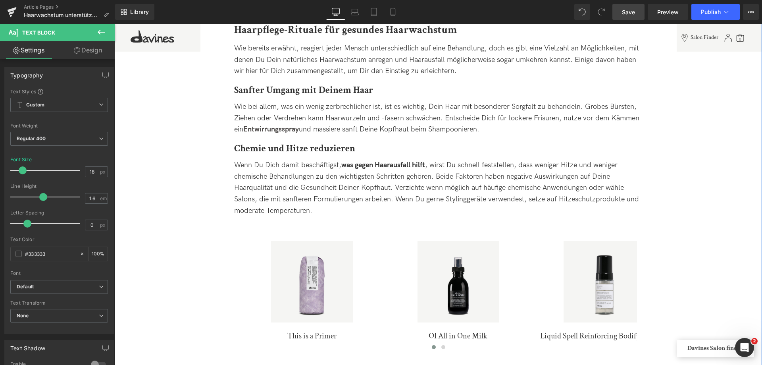
scroll to position [714, 0]
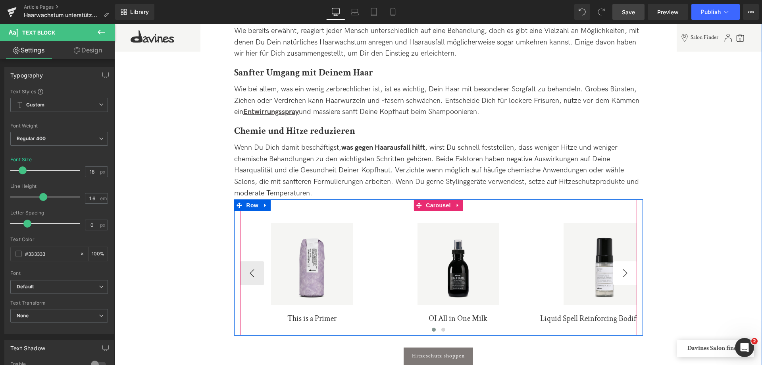
click at [619, 261] on button "›" at bounding box center [625, 273] width 24 height 24
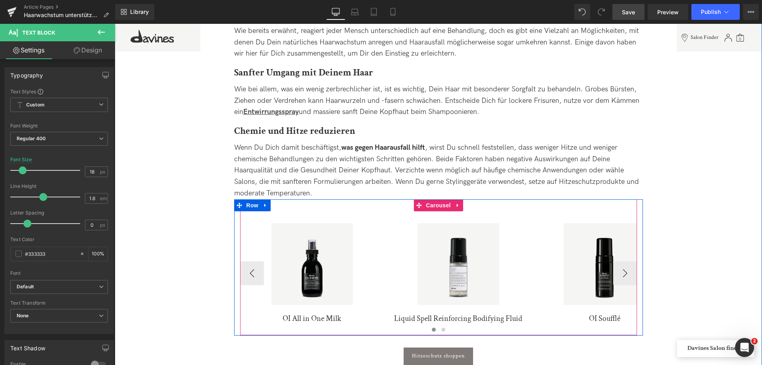
click at [597, 268] on img at bounding box center [604, 264] width 82 height 82
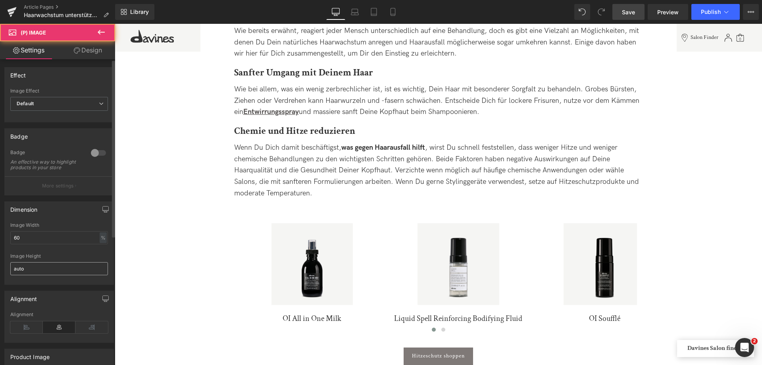
scroll to position [198, 0]
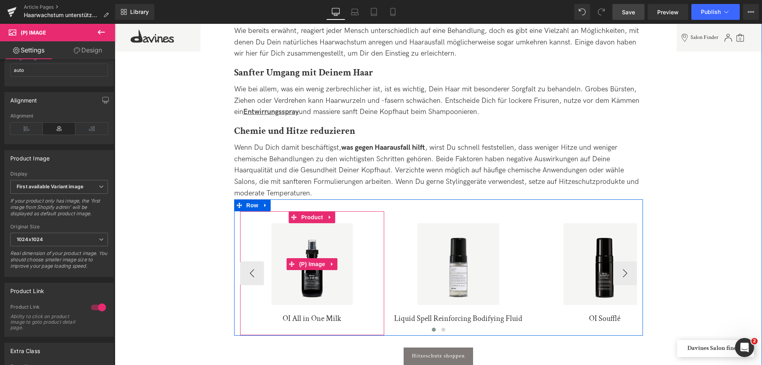
click at [319, 266] on img at bounding box center [312, 264] width 82 height 82
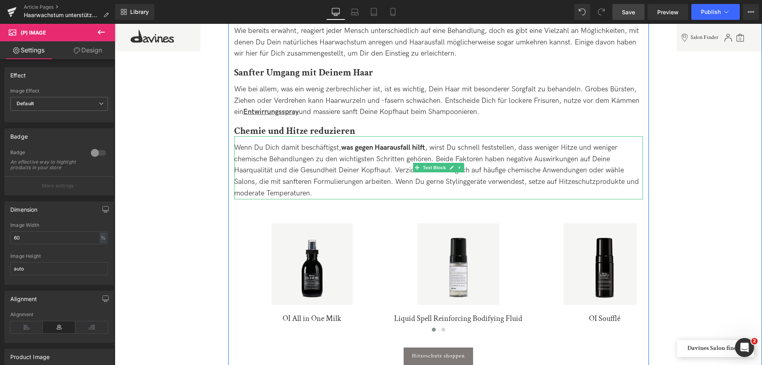
click at [290, 149] on span "Wenn Du Dich damit beschäftigst, was gegen Haarausfall hilft , wirst Du schnell…" at bounding box center [436, 170] width 405 height 54
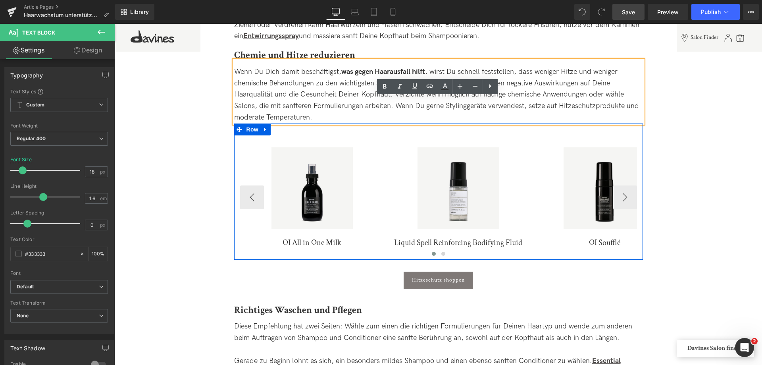
scroll to position [873, 0]
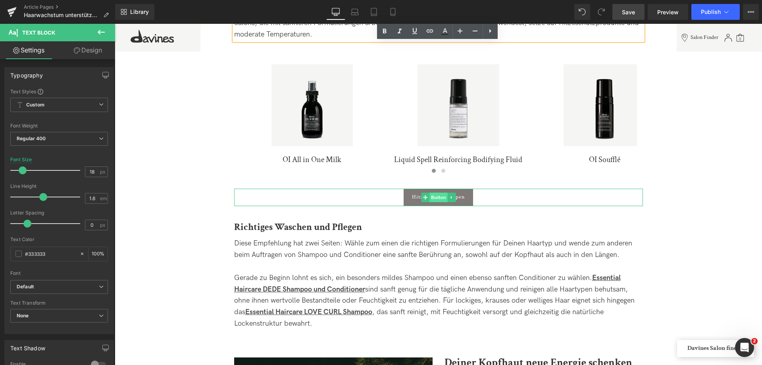
click at [434, 192] on span "Button" at bounding box center [438, 197] width 18 height 10
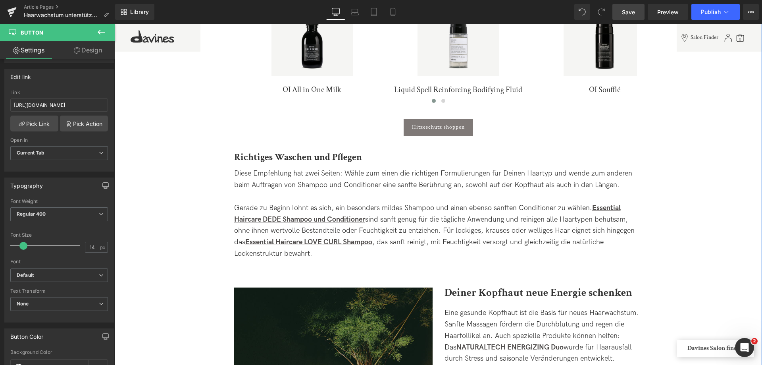
scroll to position [952, 0]
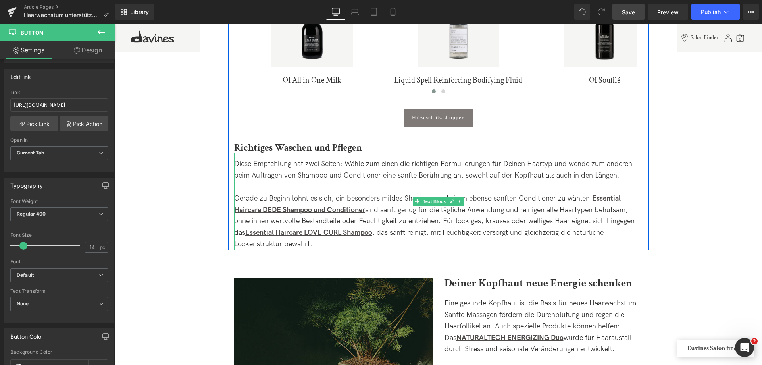
click at [567, 160] on span "Diese Empfehlung hat zwei Seiten: Wähle zum einen die richtigen Formulierungen …" at bounding box center [433, 170] width 398 height 20
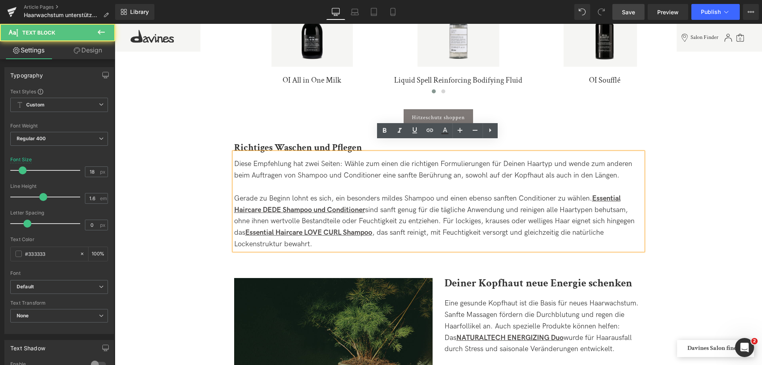
click at [567, 160] on span "Diese Empfehlung hat zwei Seiten: Wähle zum einen die richtigen Formulierungen …" at bounding box center [433, 170] width 398 height 20
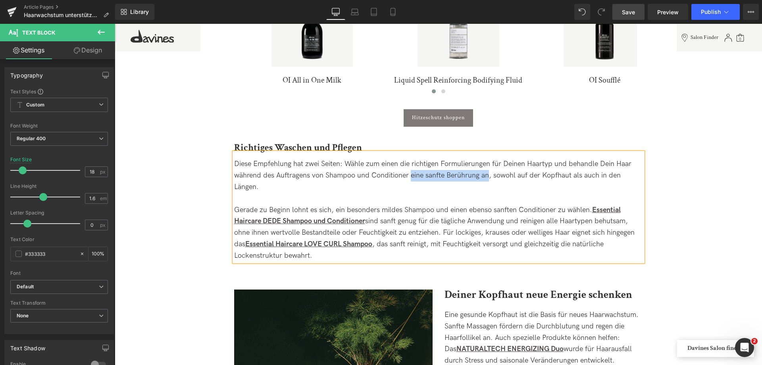
drag, startPoint x: 409, startPoint y: 165, endPoint x: 488, endPoint y: 164, distance: 79.0
click at [488, 164] on span "Diese Empfehlung hat zwei Seiten: Wähle zum einen die richtigen Formulierungen …" at bounding box center [432, 175] width 397 height 31
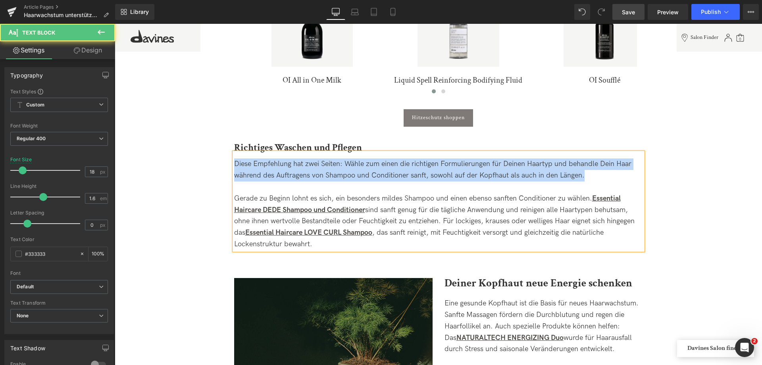
drag, startPoint x: 583, startPoint y: 165, endPoint x: 172, endPoint y: 157, distance: 411.1
click at [172, 157] on div "Image Image Haarwachstum unterstützen: Dein umfassender Ratgeber Heading Tipps …" at bounding box center [438, 314] width 647 height 2485
copy span "Diese Empfehlung hat zwei Seiten: Wähle zum einen die richtigen Formulierungen …"
click at [598, 164] on div "Diese Empfehlung hat zwei Seiten: Wähle zum einen die richtigen Formulierungen …" at bounding box center [438, 169] width 409 height 23
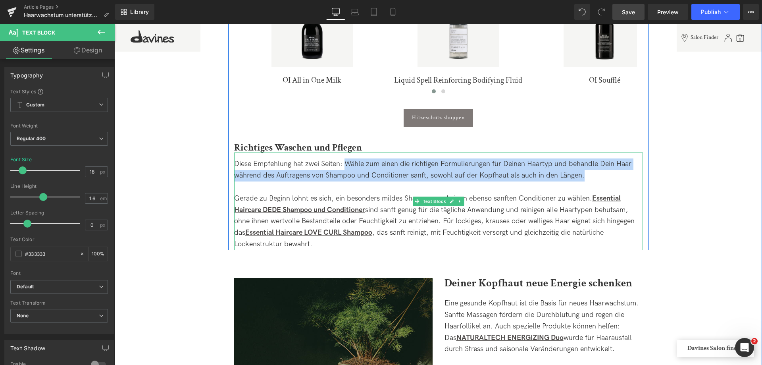
drag, startPoint x: 589, startPoint y: 163, endPoint x: 346, endPoint y: 152, distance: 243.5
click at [346, 158] on div "Diese Empfehlung hat zwei Seiten: Wähle zum einen die richtigen Formulierungen …" at bounding box center [438, 169] width 409 height 23
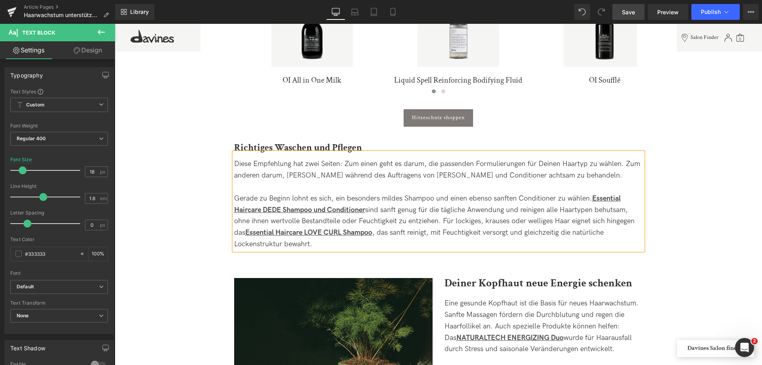
drag, startPoint x: 627, startPoint y: 10, endPoint x: 342, endPoint y: 91, distance: 296.4
click at [627, 10] on span "Save" at bounding box center [628, 12] width 13 height 8
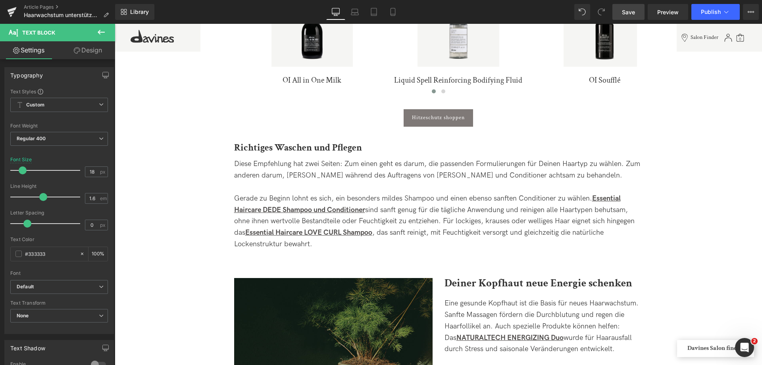
drag, startPoint x: 633, startPoint y: 14, endPoint x: 241, endPoint y: 183, distance: 426.5
click at [633, 14] on span "Save" at bounding box center [628, 12] width 13 height 8
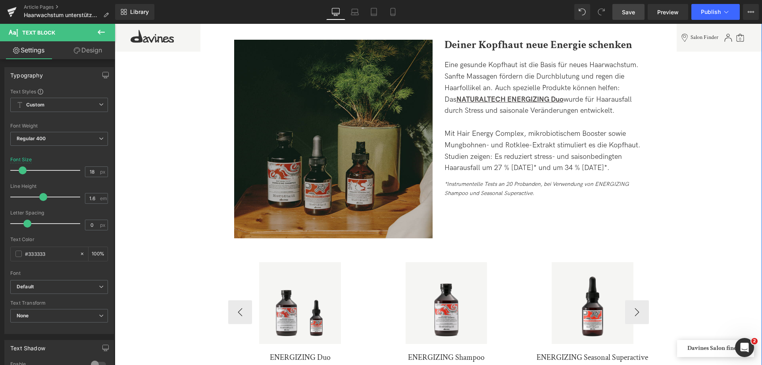
scroll to position [1230, 0]
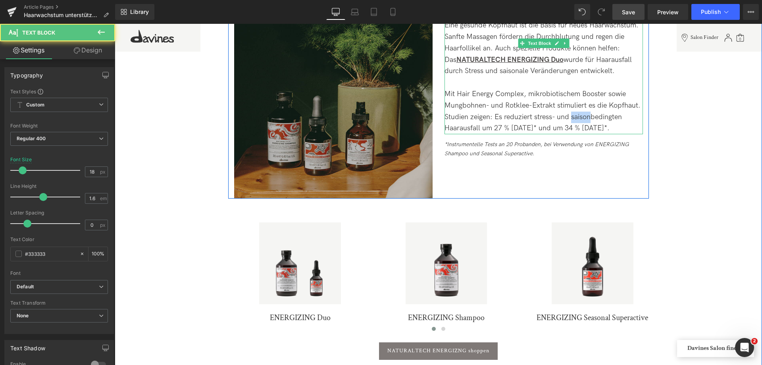
drag, startPoint x: 589, startPoint y: 105, endPoint x: 570, endPoint y: 106, distance: 18.7
click at [570, 106] on div "Mit Hair Energy Complex, mikrobiotischem Booster sowie Mungbohnen- und Rotklee-…" at bounding box center [543, 111] width 198 height 46
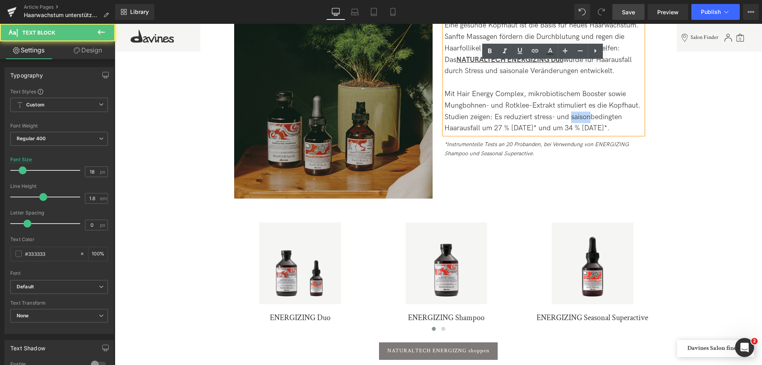
click at [590, 107] on div "Mit Hair Energy Complex, mikrobiotischem Booster sowie Mungbohnen- und Rotklee-…" at bounding box center [543, 111] width 198 height 46
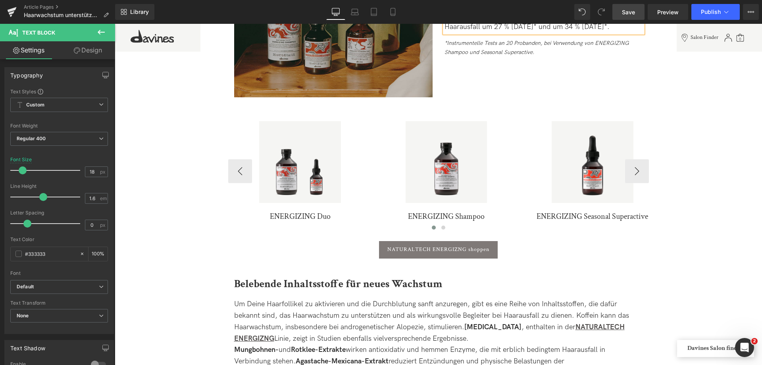
scroll to position [1349, 0]
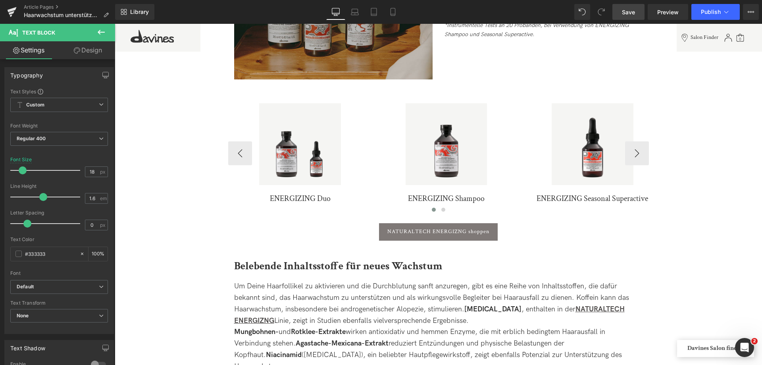
click at [311, 142] on img at bounding box center [300, 144] width 82 height 82
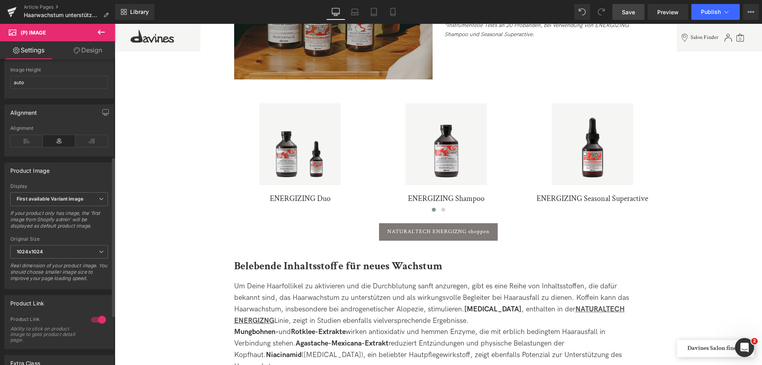
scroll to position [282, 0]
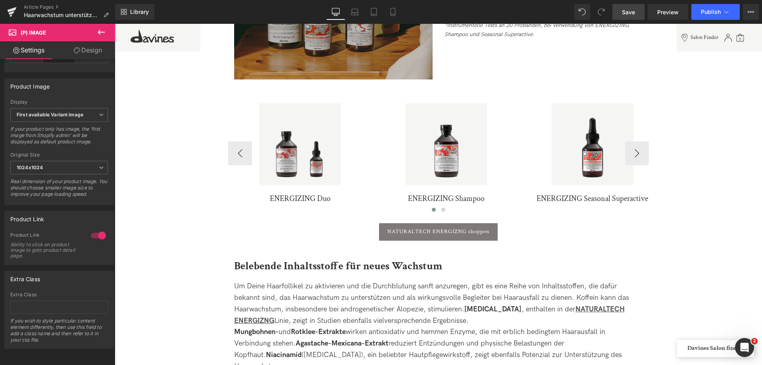
click at [434, 139] on span "(P) Image" at bounding box center [446, 144] width 24 height 10
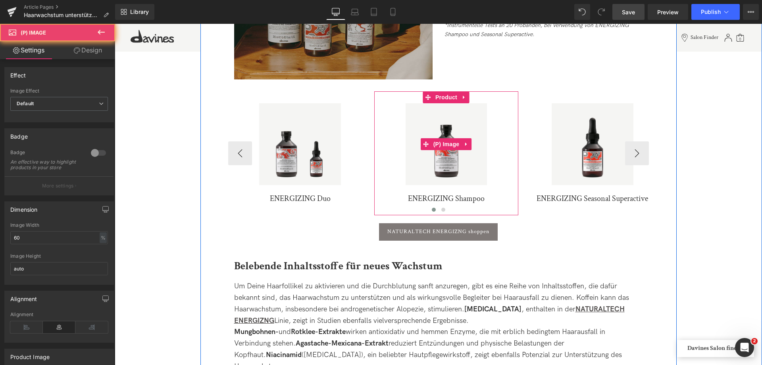
click at [434, 163] on img at bounding box center [446, 144] width 82 height 82
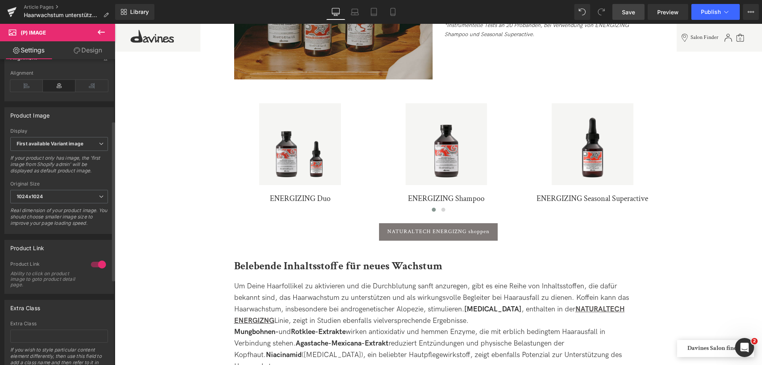
scroll to position [278, 0]
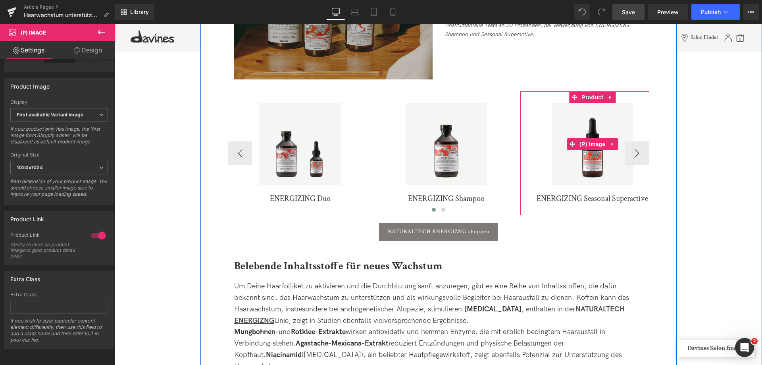
click at [599, 144] on img at bounding box center [593, 144] width 82 height 82
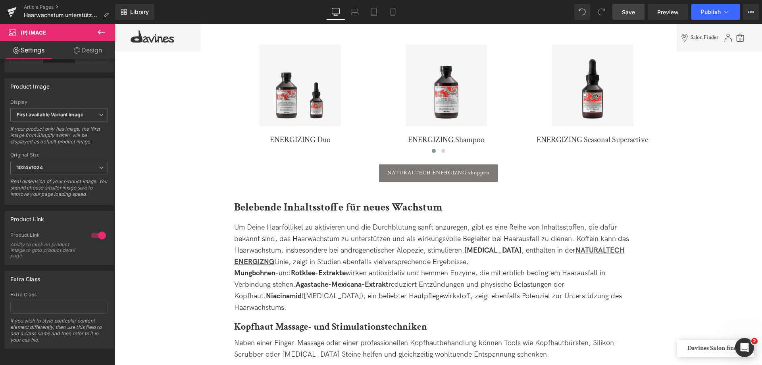
scroll to position [1508, 0]
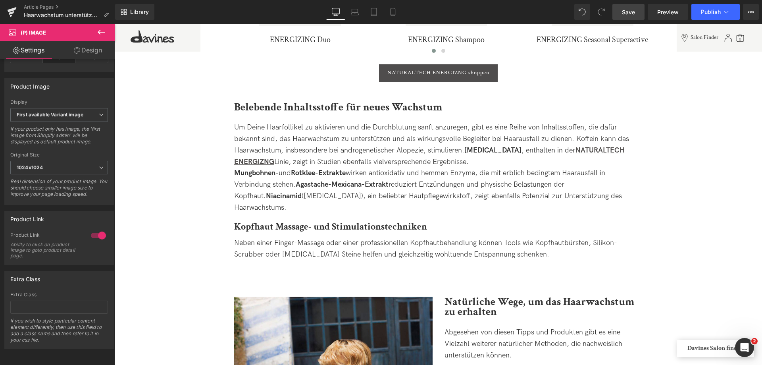
click at [442, 64] on div "NATURALTECH ENERGIZNG shoppen Button" at bounding box center [438, 72] width 421 height 17
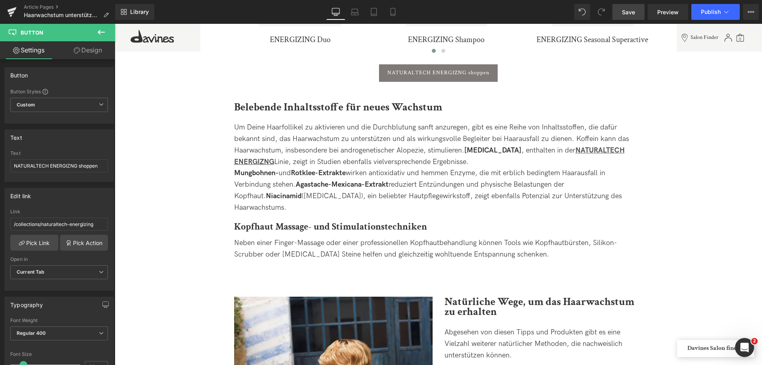
drag, startPoint x: 626, startPoint y: 14, endPoint x: 271, endPoint y: 119, distance: 370.1
click at [626, 14] on span "Save" at bounding box center [628, 12] width 13 height 8
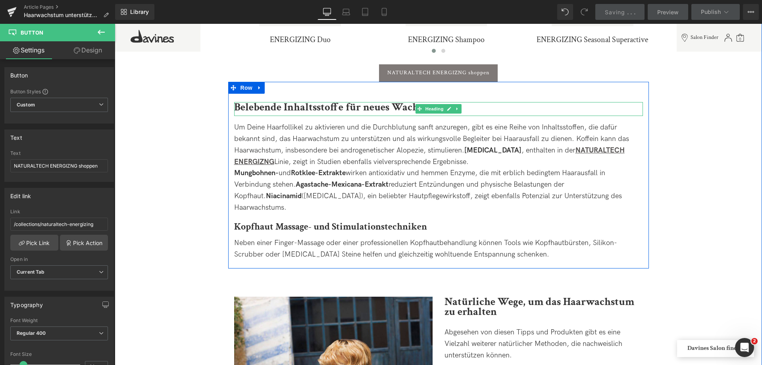
click at [398, 100] on b "Belebende Inhaltsstoffe für neues Wachstum" at bounding box center [338, 107] width 208 height 14
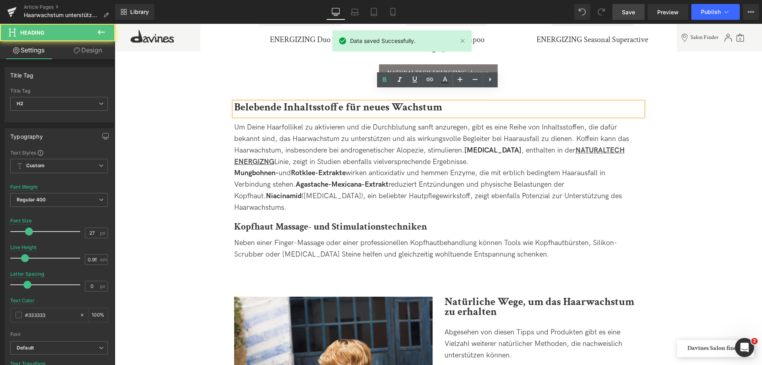
click at [398, 100] on b "Belebende Inhaltsstoffe für neues Wachstum" at bounding box center [338, 107] width 208 height 14
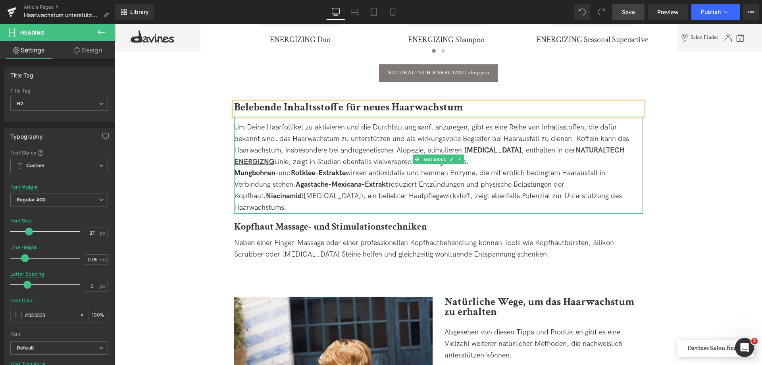
click at [346, 122] on div "Um Deine Haarfollikel zu aktivieren und die Durchblutung sanft anzuregen, gibt …" at bounding box center [438, 145] width 409 height 46
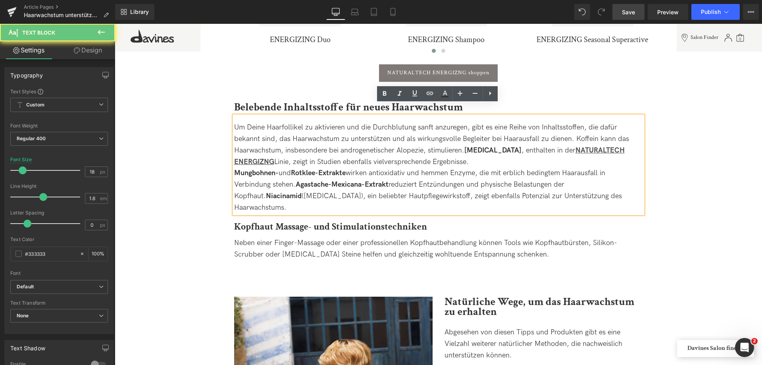
click at [236, 169] on strong "Mungbohnen-" at bounding box center [256, 173] width 44 height 8
click at [475, 153] on div "Um Deine Haarfollikel zu aktivieren und die Durchblutung sanft anzuregen, gibt …" at bounding box center [438, 145] width 409 height 46
click at [302, 192] on strong "Niacinamid" at bounding box center [284, 196] width 36 height 8
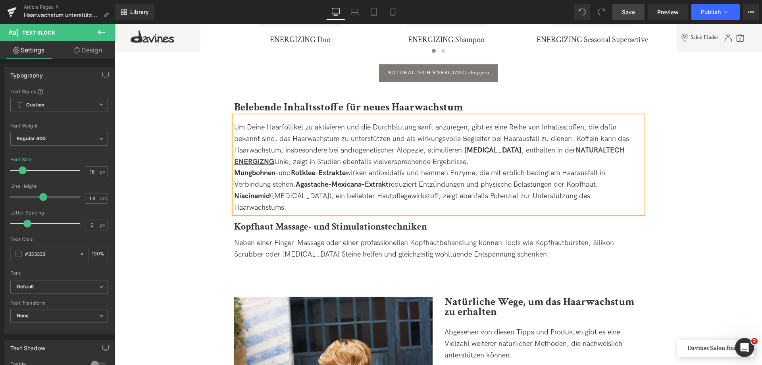
drag, startPoint x: 626, startPoint y: 10, endPoint x: 352, endPoint y: 142, distance: 304.5
click at [626, 10] on span "Save" at bounding box center [628, 12] width 13 height 8
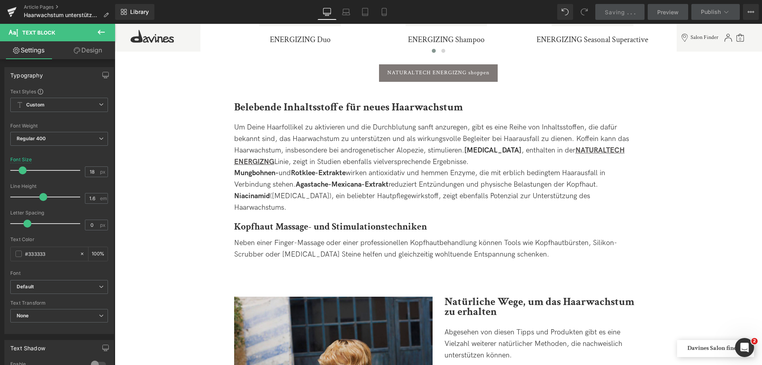
scroll to position [1627, 0]
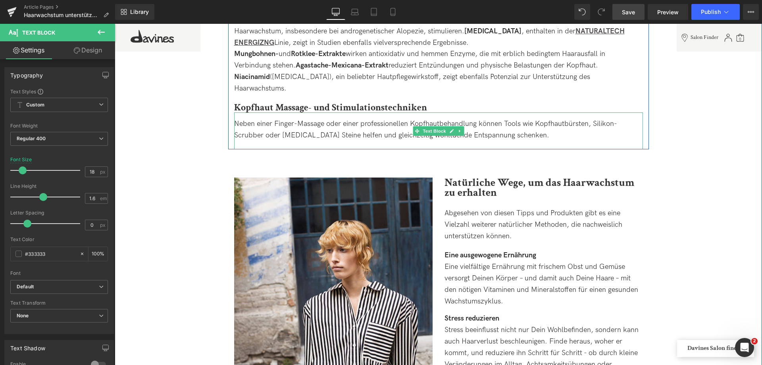
click at [282, 119] on span "Neben einer Finger-Massage oder einer professionellen Kopfhautbehandlung können…" at bounding box center [425, 129] width 383 height 20
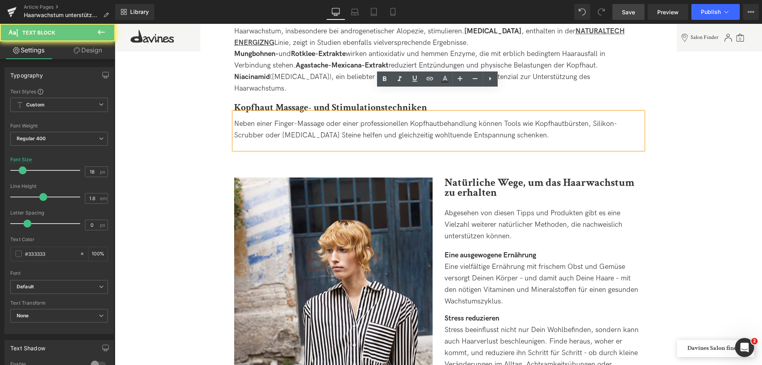
click at [297, 118] on div "Neben einer Finger-Massage oder einer professionellen Kopfhautbehandlung können…" at bounding box center [438, 129] width 409 height 23
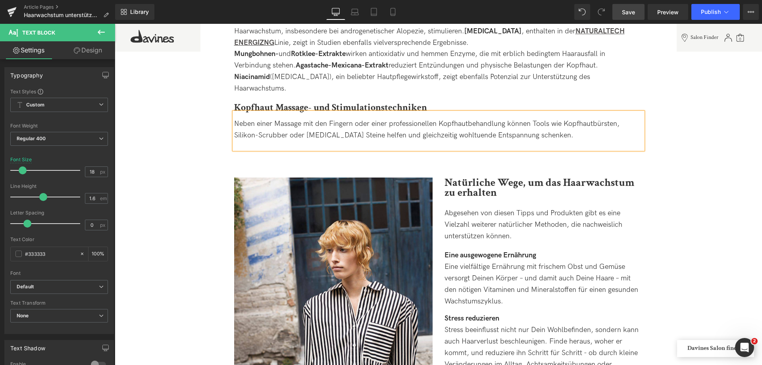
click at [636, 15] on link "Save" at bounding box center [628, 12] width 32 height 16
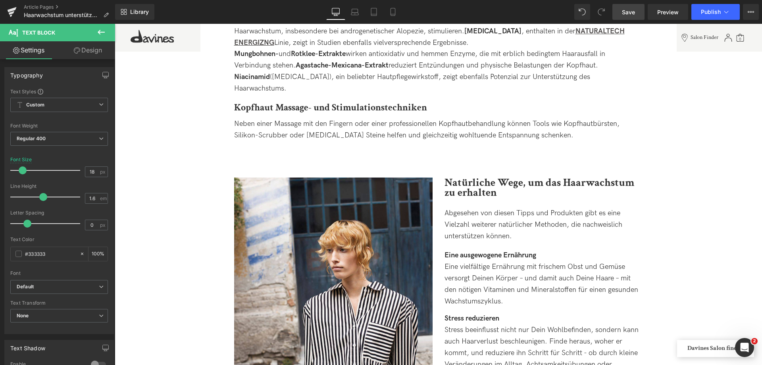
click at [627, 5] on link "Save" at bounding box center [628, 12] width 32 height 16
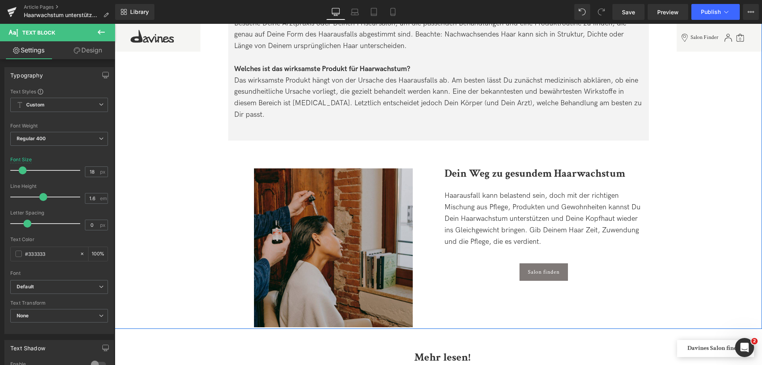
scroll to position [2182, 0]
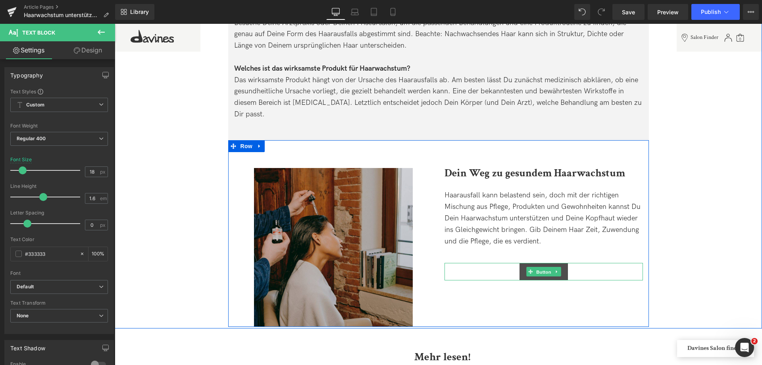
click at [546, 267] on span "Button" at bounding box center [543, 272] width 18 height 10
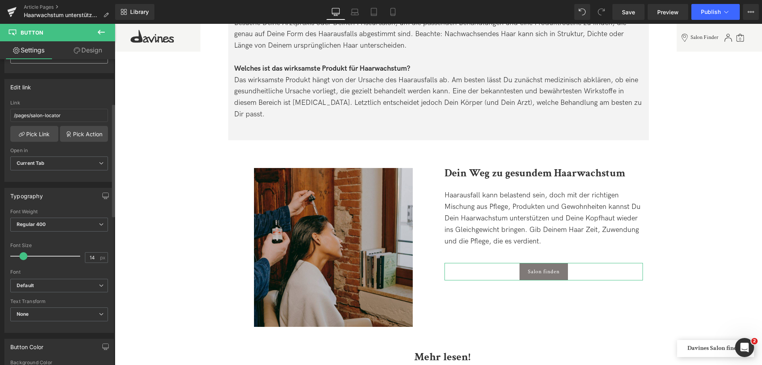
scroll to position [119, 0]
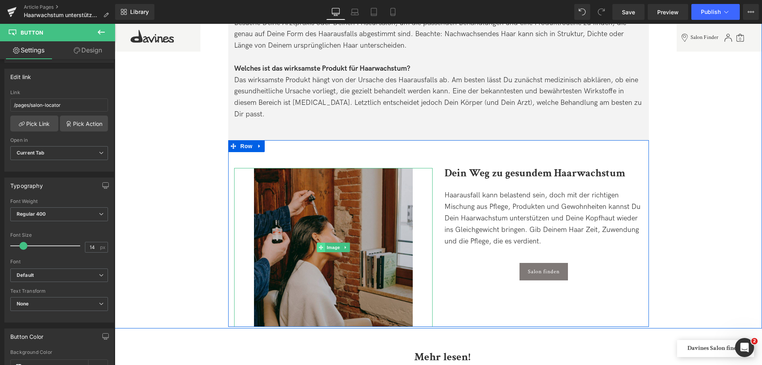
click at [323, 242] on span at bounding box center [321, 247] width 8 height 10
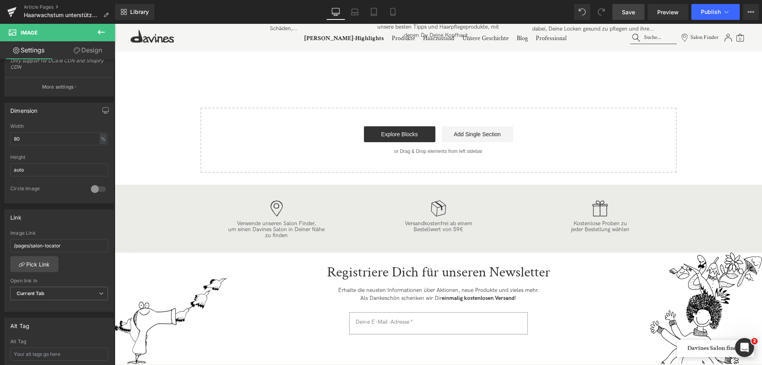
scroll to position [2698, 0]
click at [627, 20] on div "Library Desktop Desktop Laptop Tablet Mobile Save Preview Publish Scheduled Vie…" at bounding box center [438, 12] width 647 height 24
click at [640, 9] on link "Save" at bounding box center [628, 12] width 32 height 16
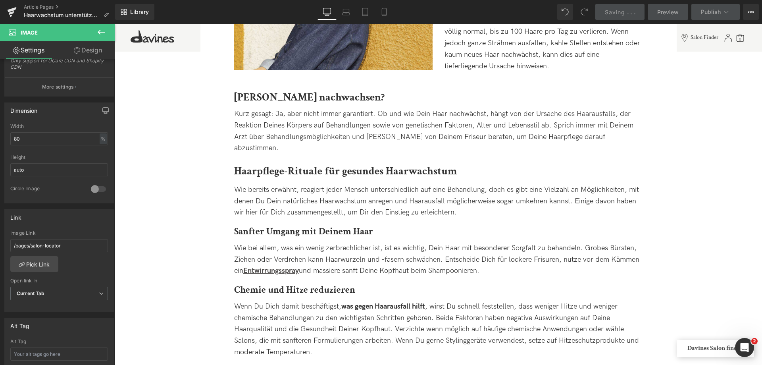
scroll to position [317, 0]
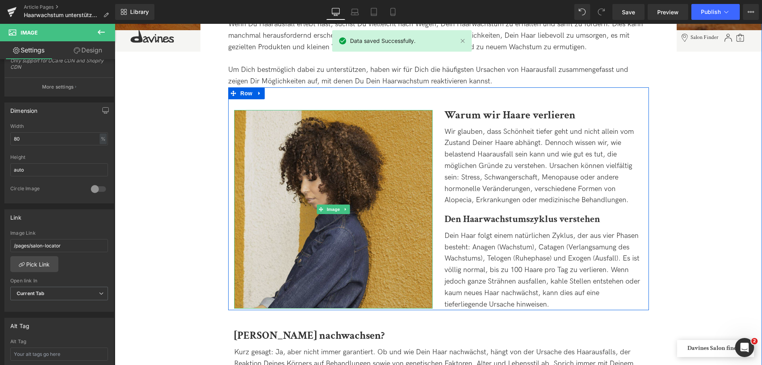
click at [387, 134] on img at bounding box center [333, 209] width 198 height 198
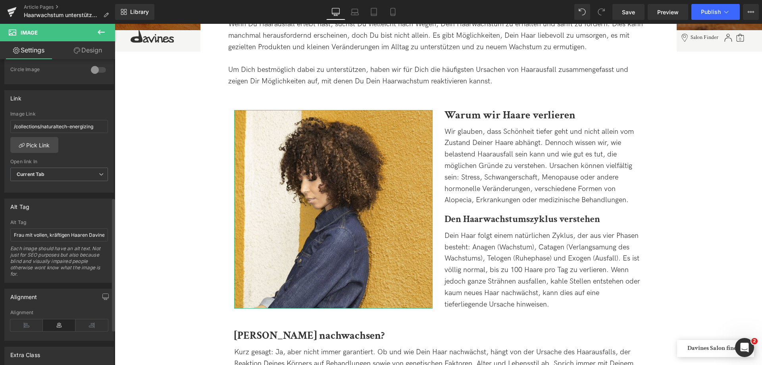
click at [38, 224] on div "Alt Tag" at bounding box center [59, 222] width 98 height 6
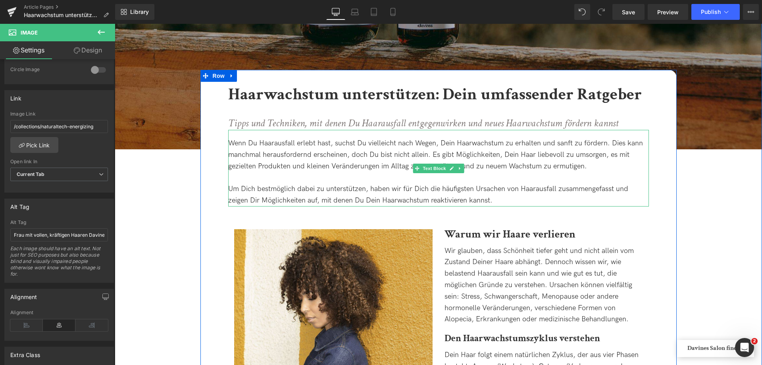
scroll to position [0, 0]
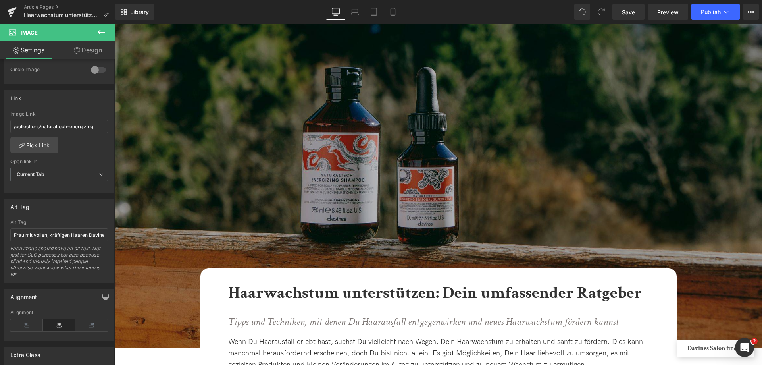
click at [466, 132] on img at bounding box center [438, 186] width 647 height 324
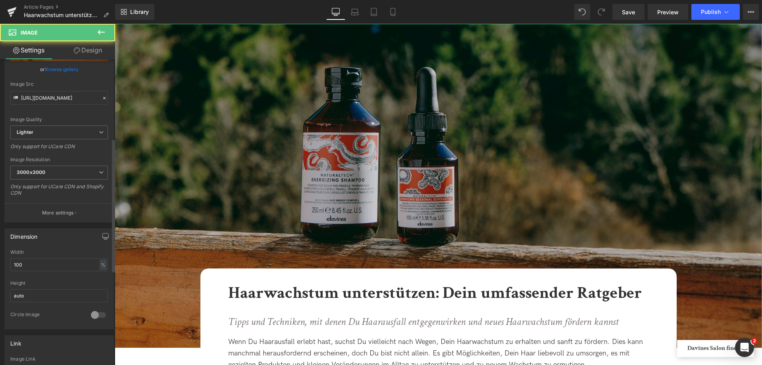
scroll to position [238, 0]
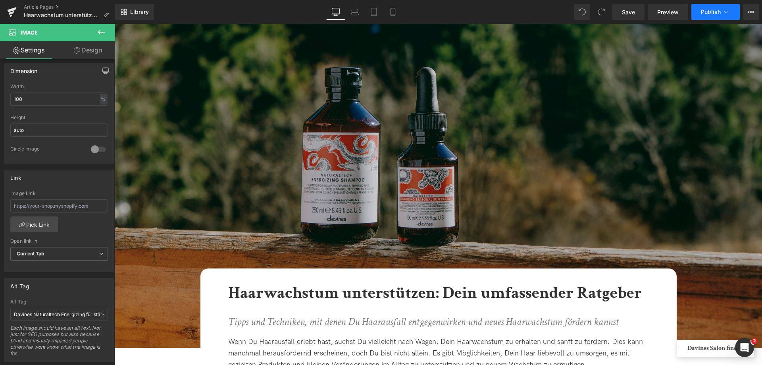
click at [724, 12] on icon at bounding box center [726, 12] width 8 height 8
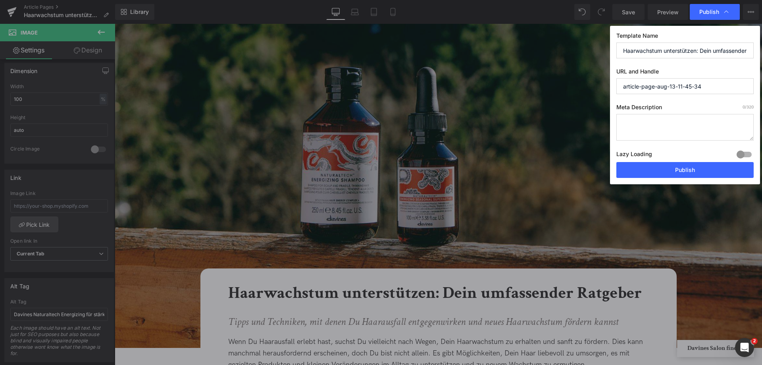
drag, startPoint x: 720, startPoint y: 86, endPoint x: 582, endPoint y: 94, distance: 137.9
click at [582, 94] on div "Publish Template Name Haarwachstum unterstützen: Dein umfassender Ratgeber URL …" at bounding box center [381, 182] width 762 height 365
type input "haarwachstum-unterstützen-dein-umfassender-ratgeber"
drag, startPoint x: 688, startPoint y: 167, endPoint x: 571, endPoint y: 144, distance: 120.1
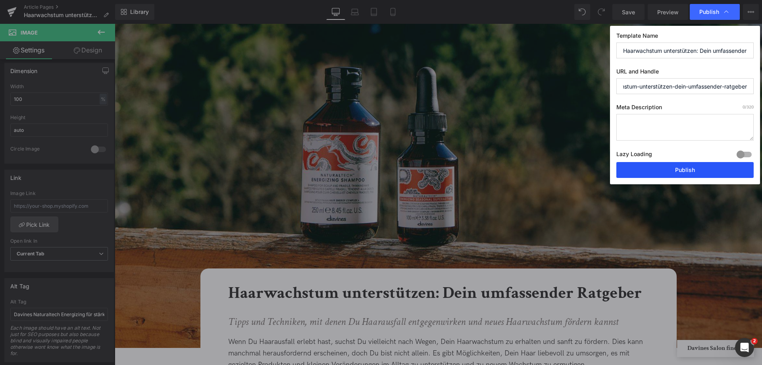
click at [688, 167] on button "Publish" at bounding box center [684, 170] width 137 height 16
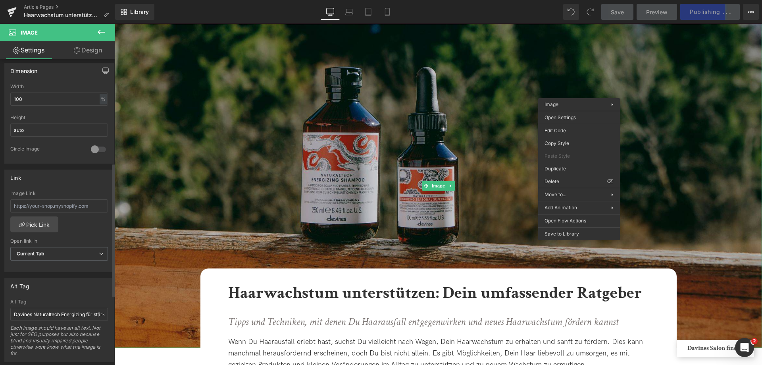
click at [64, 171] on div "Link" at bounding box center [59, 177] width 109 height 15
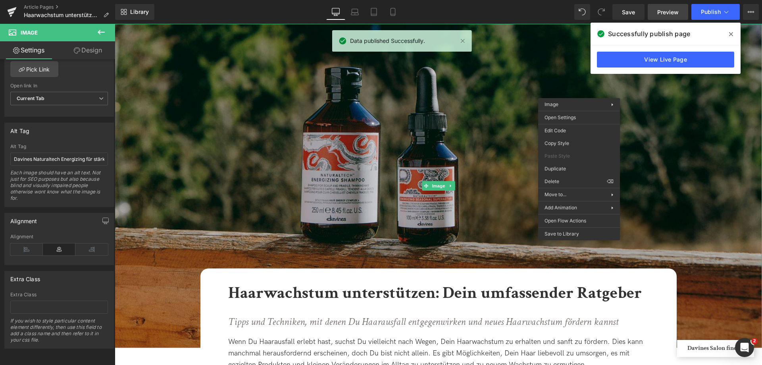
click at [665, 9] on span "Preview" at bounding box center [667, 12] width 21 height 8
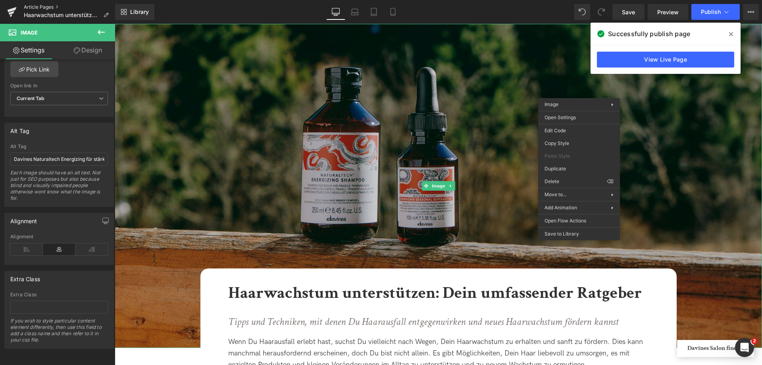
click at [46, 8] on link "Article Pages" at bounding box center [69, 7] width 91 height 6
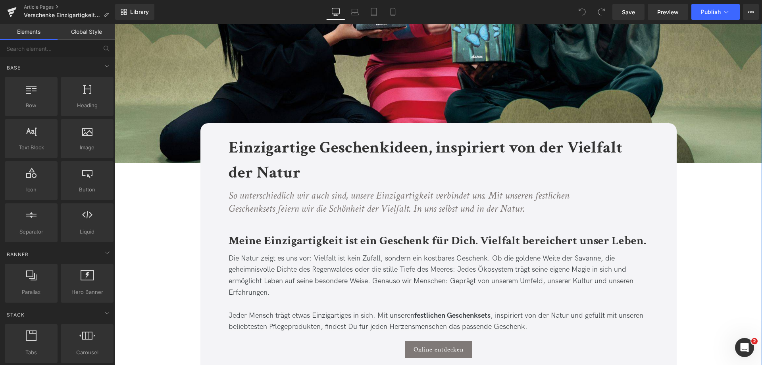
scroll to position [238, 0]
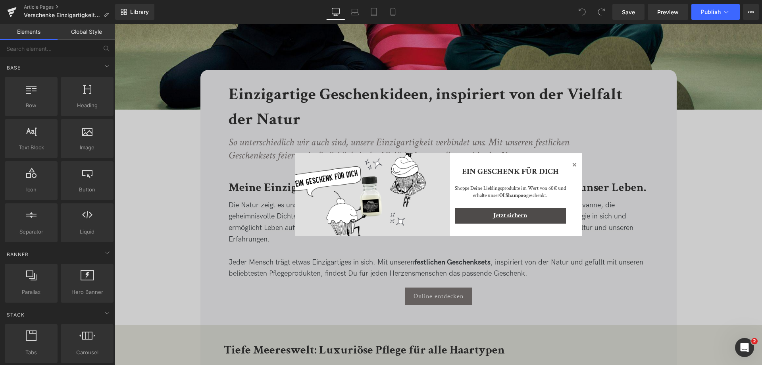
click at [577, 164] on icon at bounding box center [574, 165] width 10 height 10
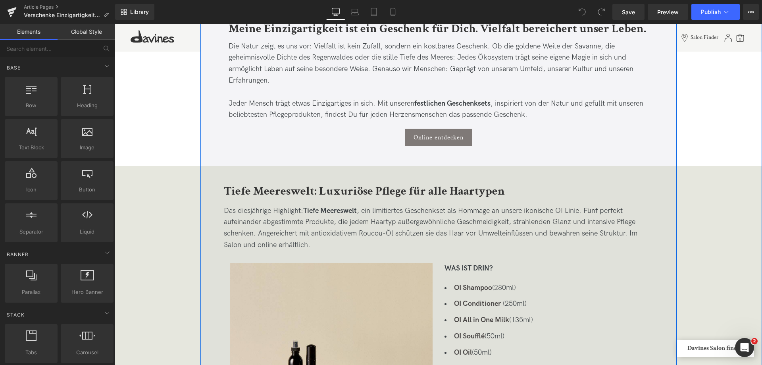
scroll to position [317, 0]
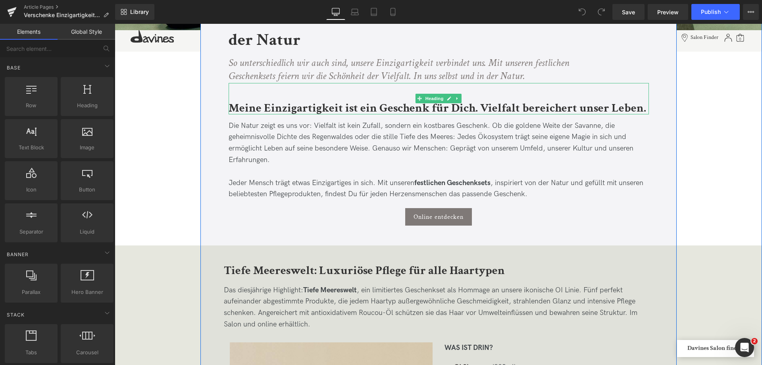
click at [258, 105] on b "Meine Einzigartigkeit ist ein Geschenk für Dich. Vielfalt bereichert unser Lebe…" at bounding box center [437, 107] width 417 height 15
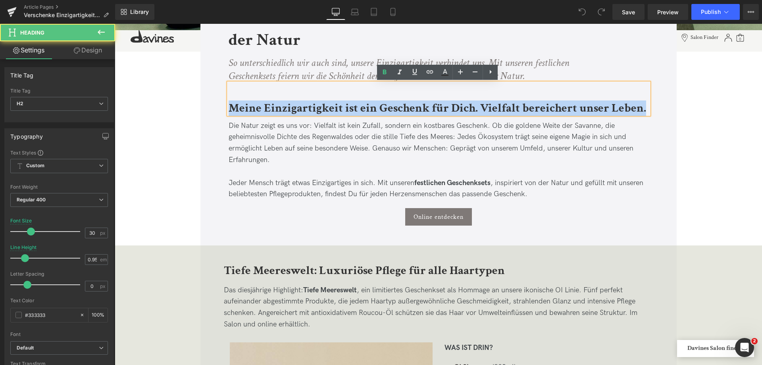
drag, startPoint x: 227, startPoint y: 108, endPoint x: 761, endPoint y: 110, distance: 534.5
copy b "Meine Einzigartigkeit ist ein Geschenk für Dich. Vielfalt bereichert unser Lebe…"
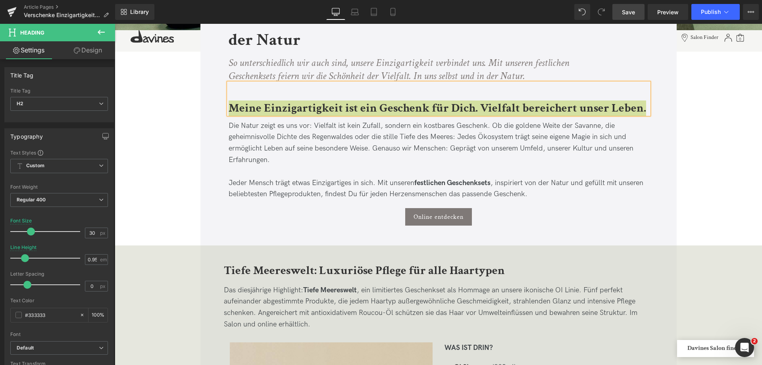
click at [633, 12] on span "Save" at bounding box center [628, 12] width 13 height 8
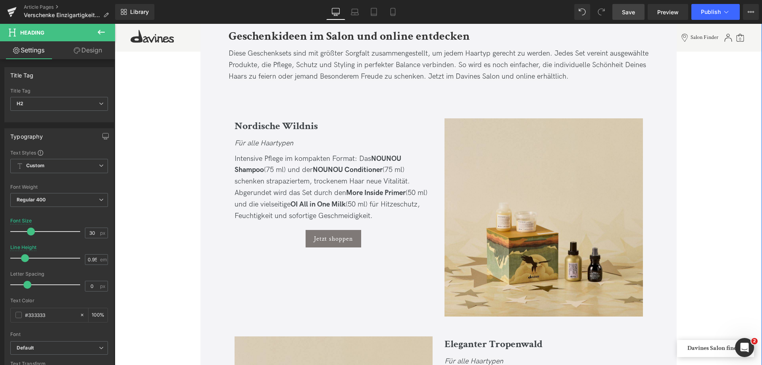
scroll to position [873, 0]
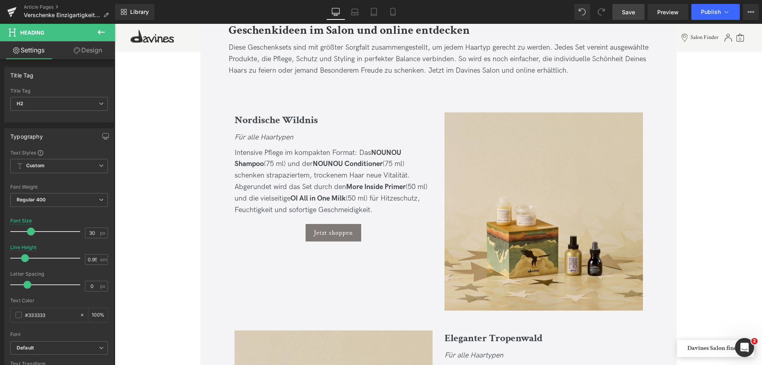
click at [626, 12] on span "Save" at bounding box center [628, 12] width 13 height 8
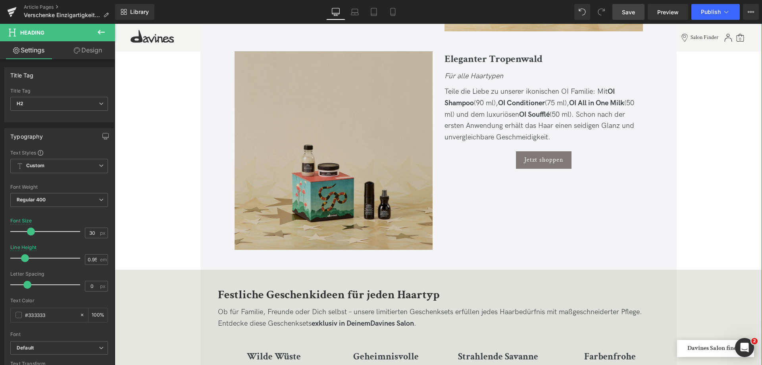
scroll to position [1151, 0]
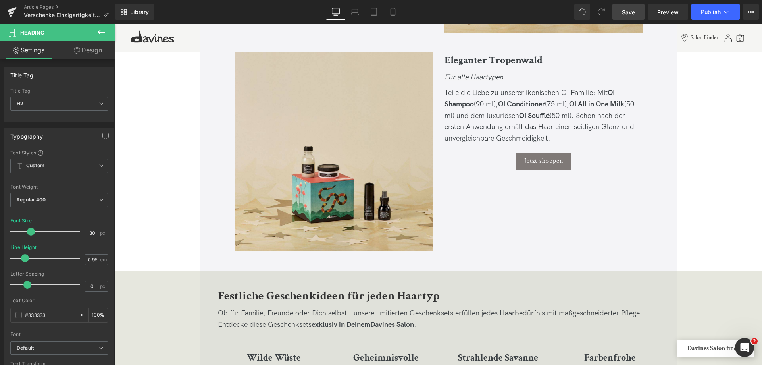
click at [628, 7] on link "Save" at bounding box center [628, 12] width 32 height 16
